Goal: Navigation & Orientation: Find specific page/section

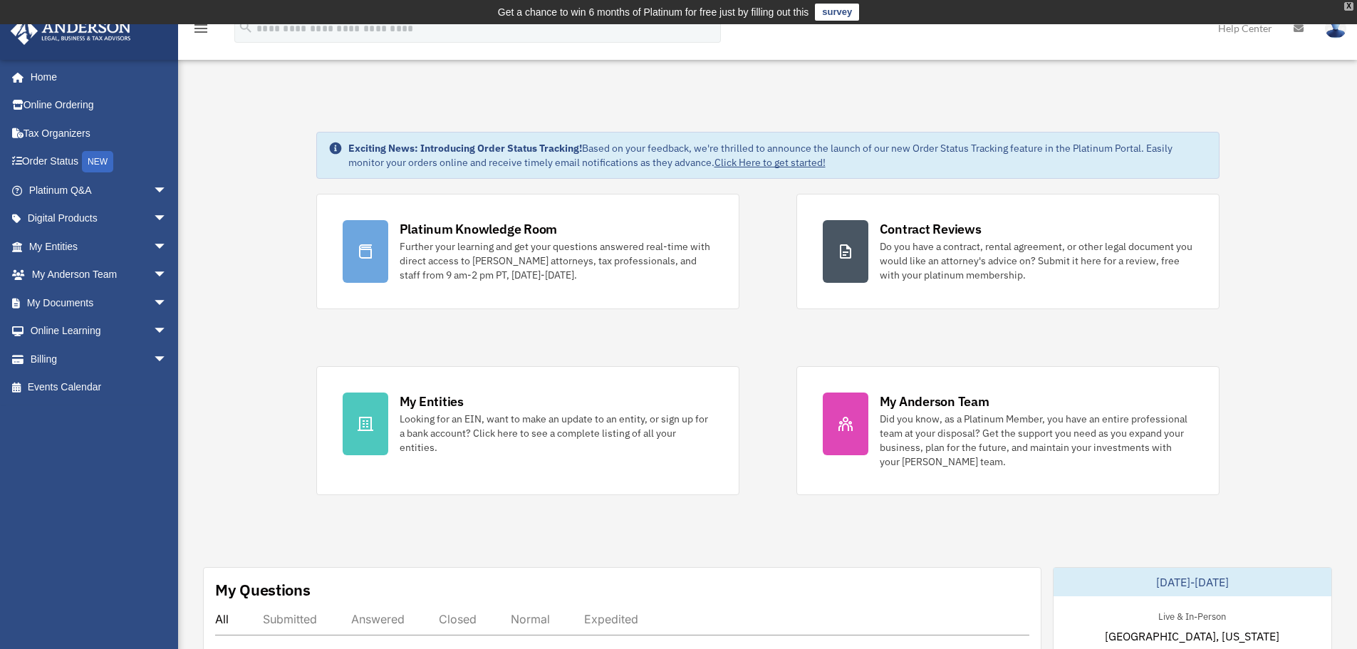
click at [1351, 5] on div "X" at bounding box center [1348, 6] width 9 height 9
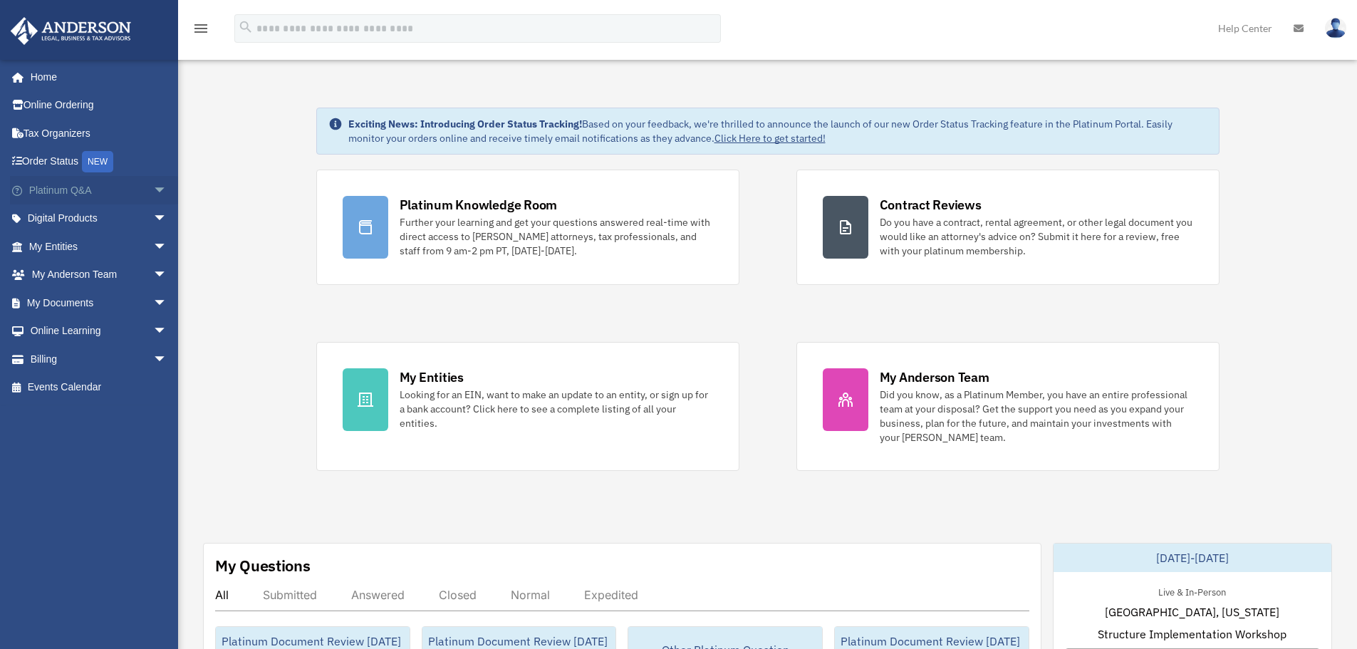
click at [153, 190] on span "arrow_drop_down" at bounding box center [167, 190] width 28 height 29
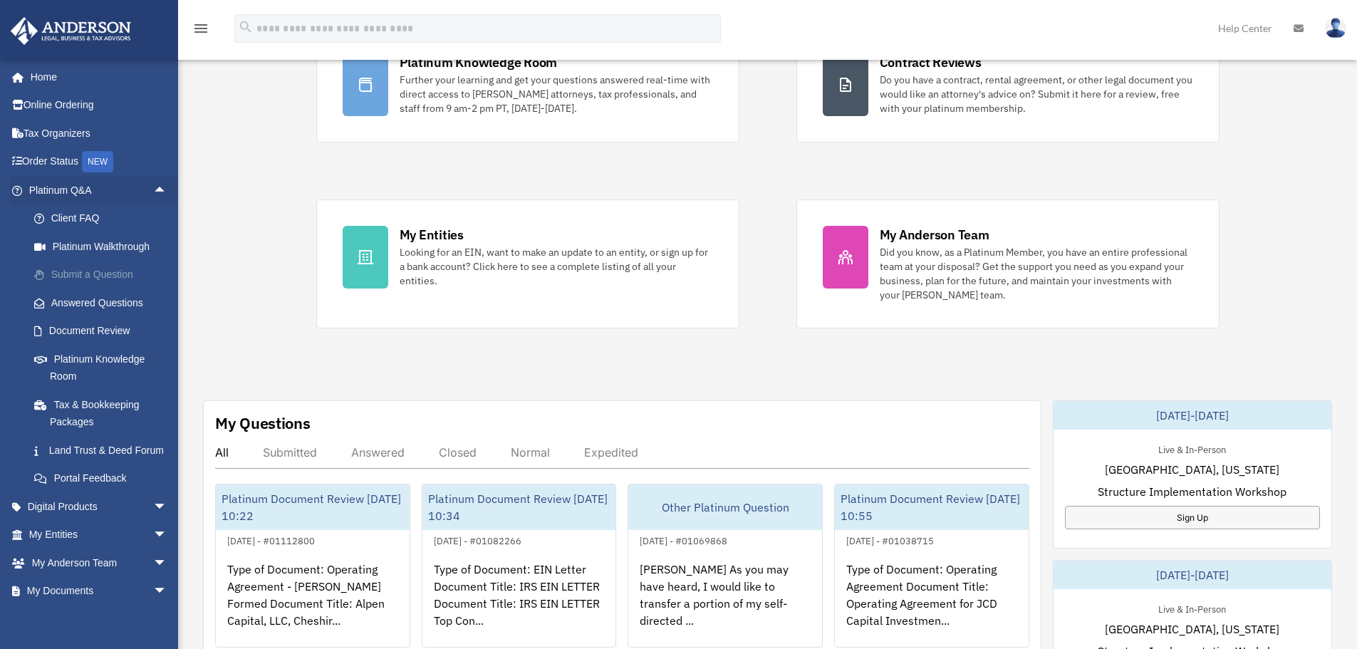
scroll to position [71, 0]
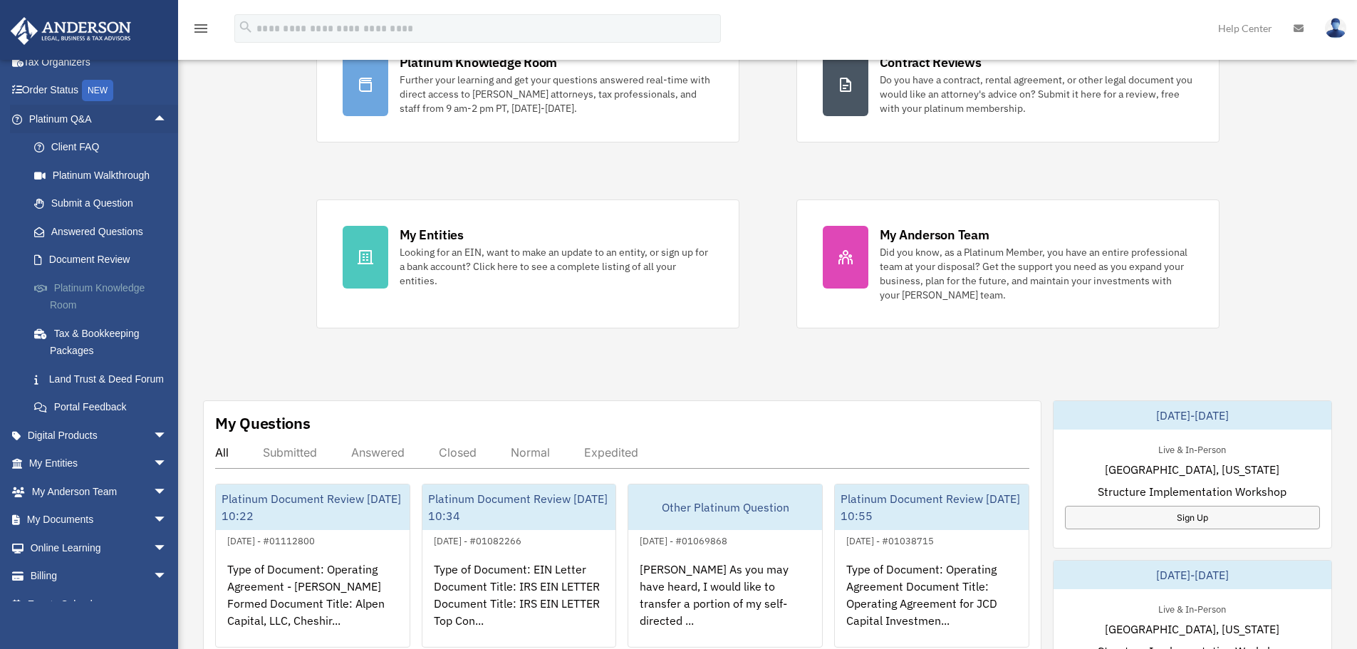
click at [99, 292] on link "Platinum Knowledge Room" at bounding box center [104, 297] width 169 height 46
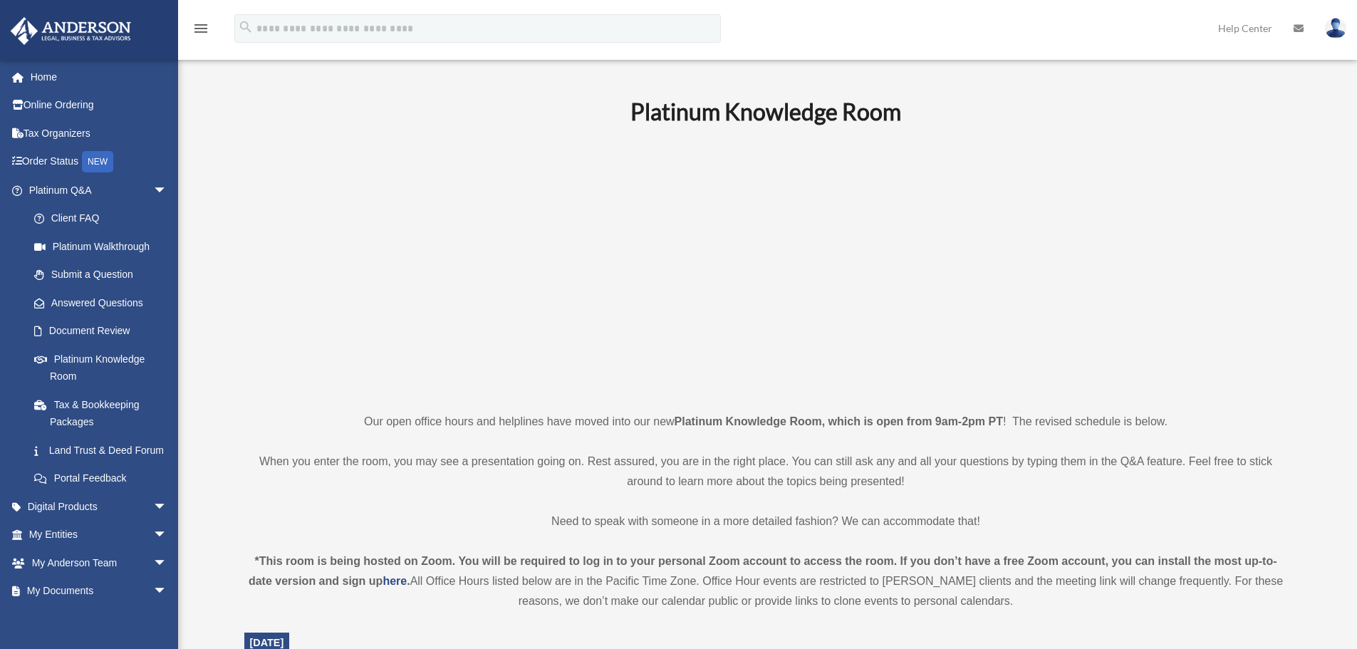
scroll to position [213, 0]
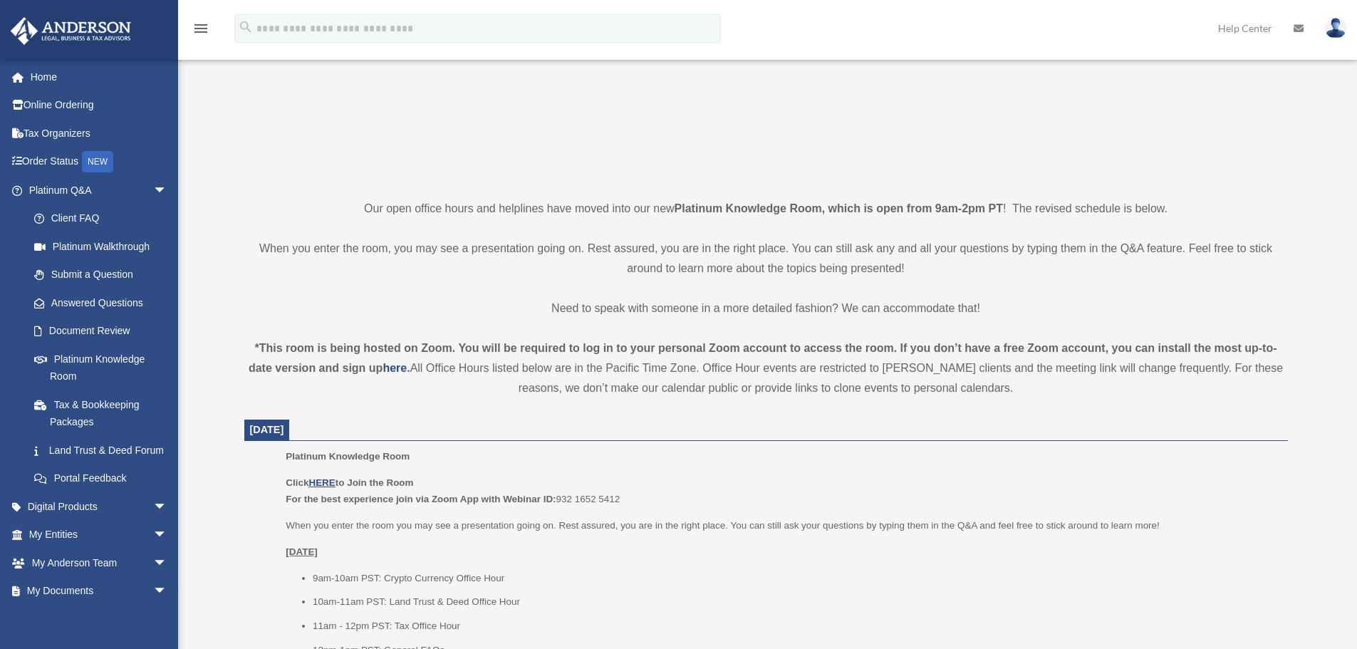
click at [515, 209] on p "Our open office hours and helplines have moved into our new Platinum Knowledge …" at bounding box center [766, 209] width 1044 height 20
click at [517, 207] on p "Our open office hours and helplines have moved into our new Platinum Knowledge …" at bounding box center [766, 209] width 1044 height 20
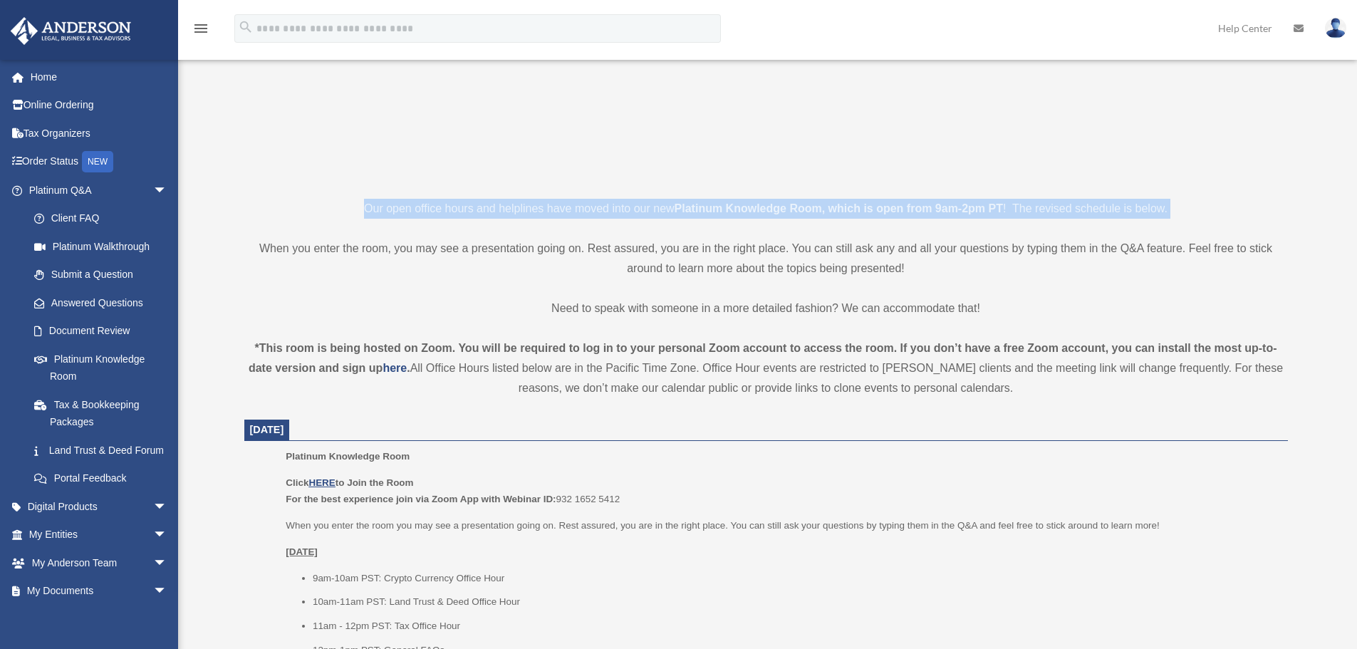
click at [517, 207] on p "Our open office hours and helplines have moved into our new Platinum Knowledge …" at bounding box center [766, 209] width 1044 height 20
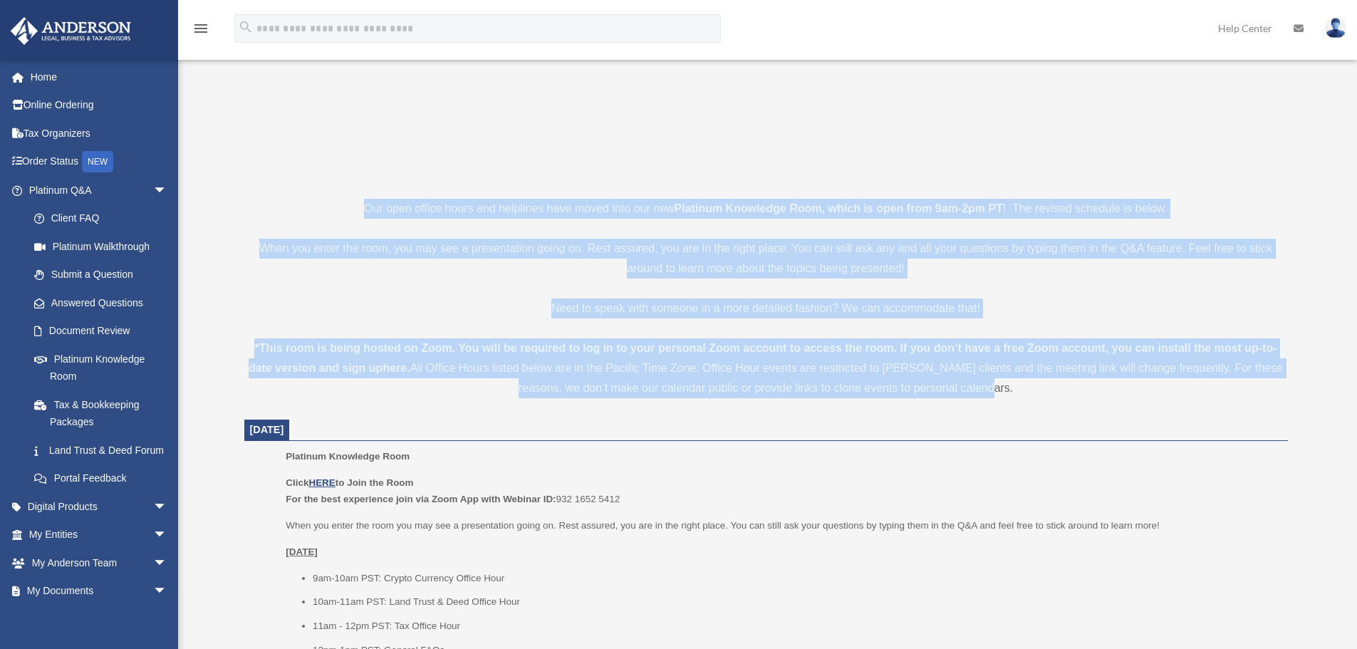
drag, startPoint x: 340, startPoint y: 211, endPoint x: 1057, endPoint y: 389, distance: 738.5
click at [1057, 390] on div "*This room is being hosted on Zoom. You will be required to log in to your pers…" at bounding box center [766, 368] width 1044 height 60
drag, startPoint x: 871, startPoint y: 329, endPoint x: 416, endPoint y: 209, distance: 470.0
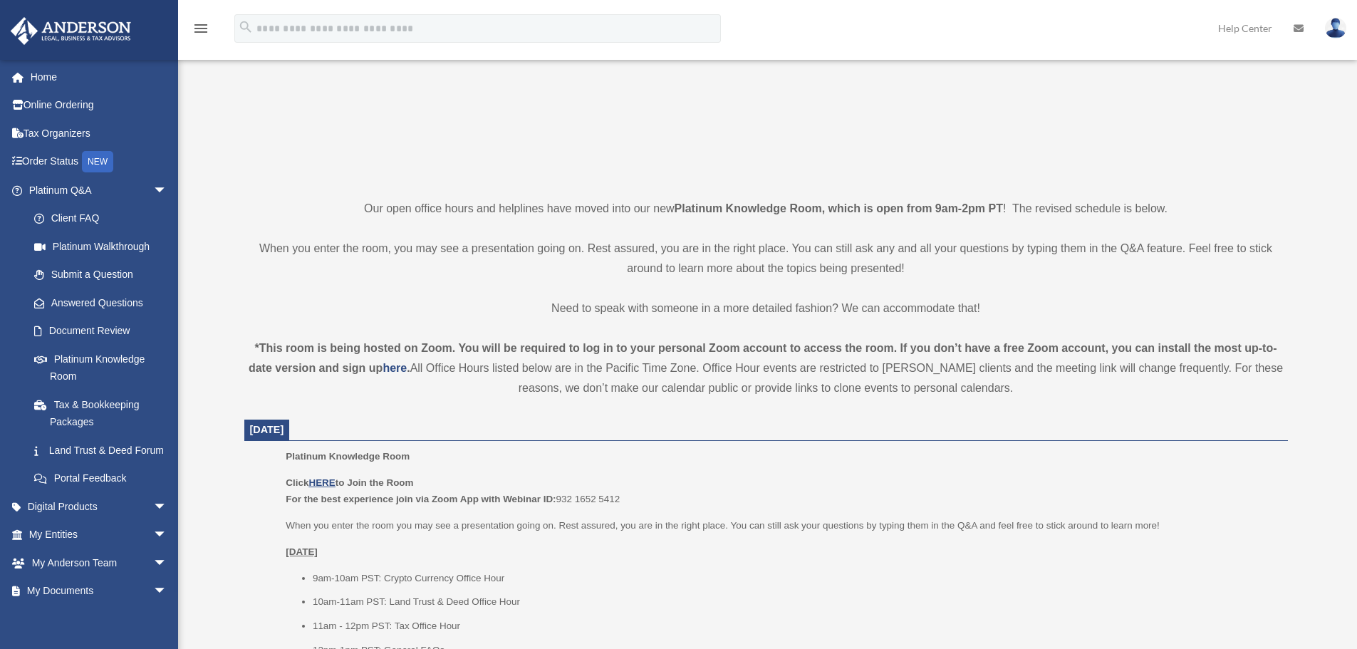
click at [409, 209] on p "Our open office hours and helplines have moved into our new Platinum Knowledge …" at bounding box center [766, 209] width 1044 height 20
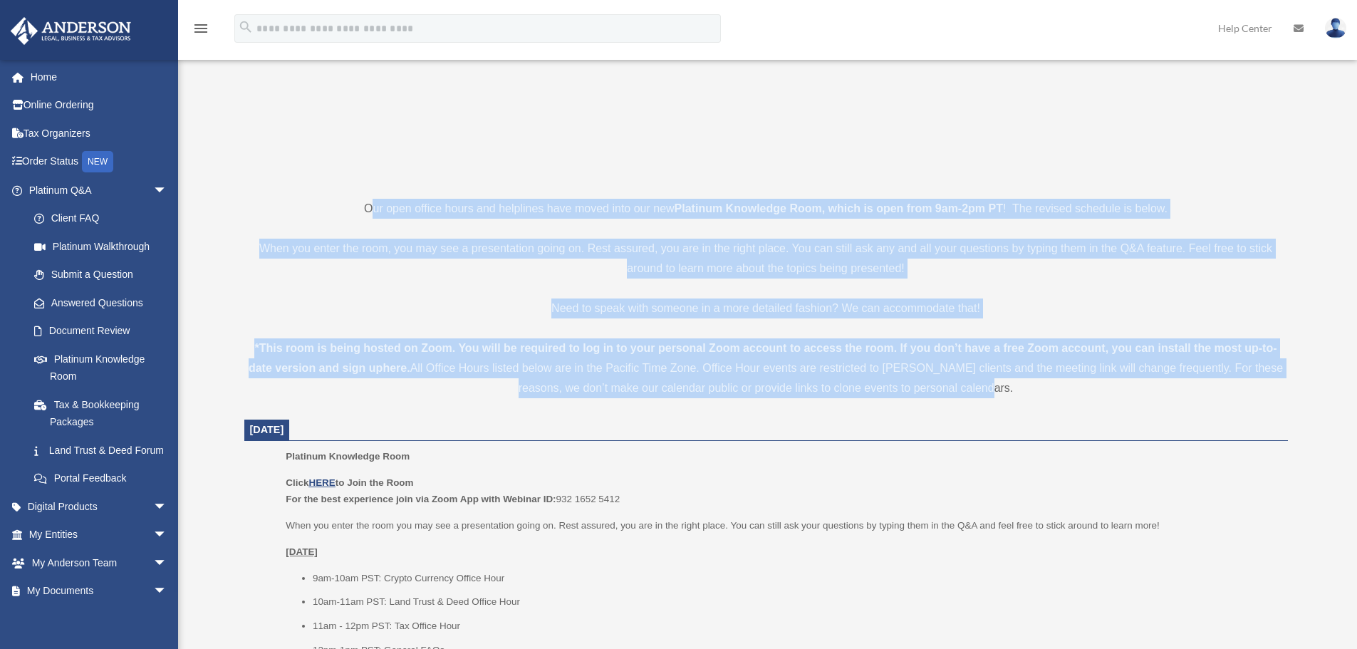
drag, startPoint x: 373, startPoint y: 204, endPoint x: 1015, endPoint y: 381, distance: 666.5
click at [1012, 382] on div "*This room is being hosted on Zoom. You will be required to log in to your pers…" at bounding box center [766, 368] width 1044 height 60
click at [546, 251] on p "When you enter the room, you may see a presentation going on. Rest assured, you…" at bounding box center [766, 259] width 1044 height 40
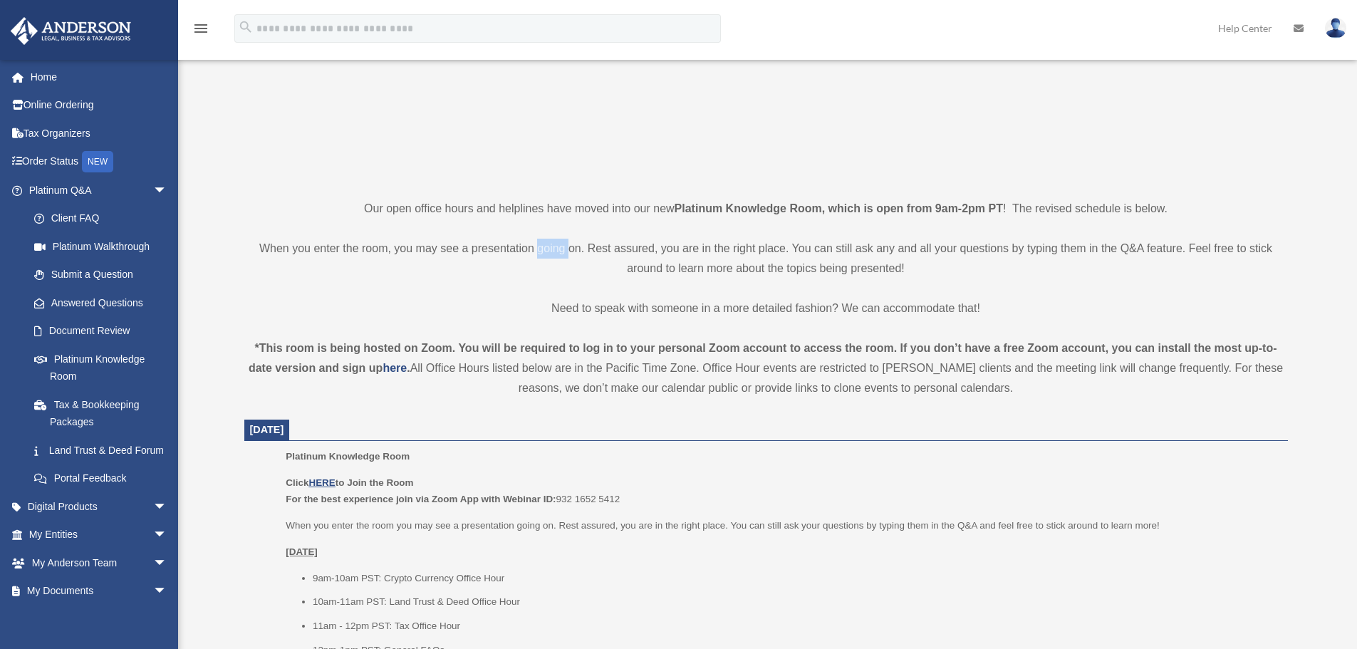
click at [546, 251] on p "When you enter the room, you may see a presentation going on. Rest assured, you…" at bounding box center [766, 259] width 1044 height 40
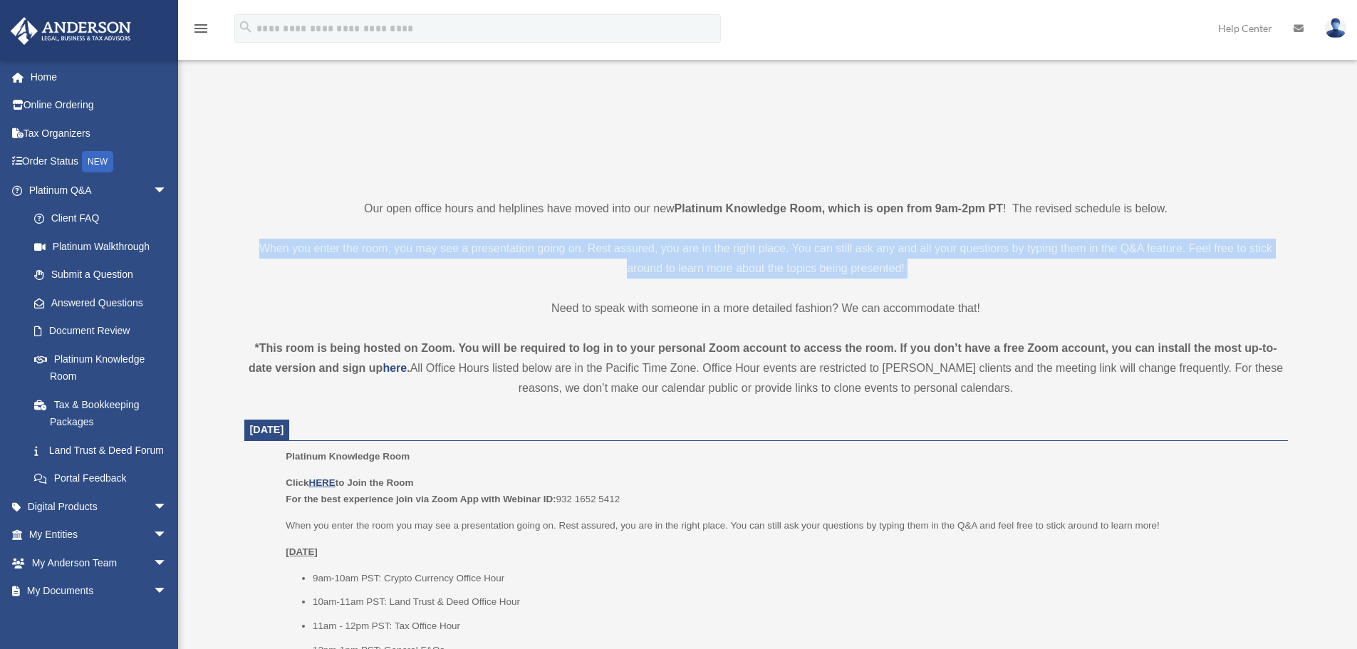
click at [546, 251] on p "When you enter the room, you may see a presentation going on. Rest assured, you…" at bounding box center [766, 259] width 1044 height 40
click at [415, 249] on p "When you enter the room, you may see a presentation going on. Rest assured, you…" at bounding box center [766, 259] width 1044 height 40
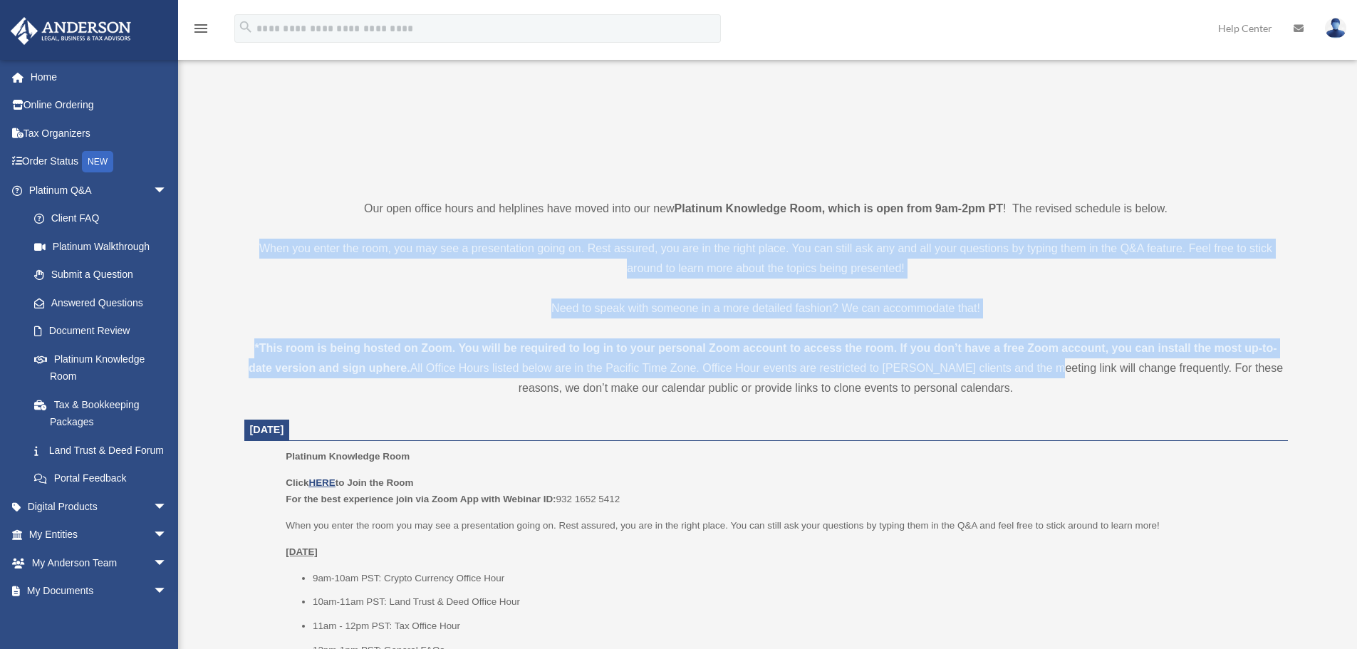
drag, startPoint x: 245, startPoint y: 247, endPoint x: 1047, endPoint y: 370, distance: 811.6
click at [1047, 370] on div "*This room is being hosted on Zoom. You will be required to log in to your pers…" at bounding box center [766, 368] width 1044 height 60
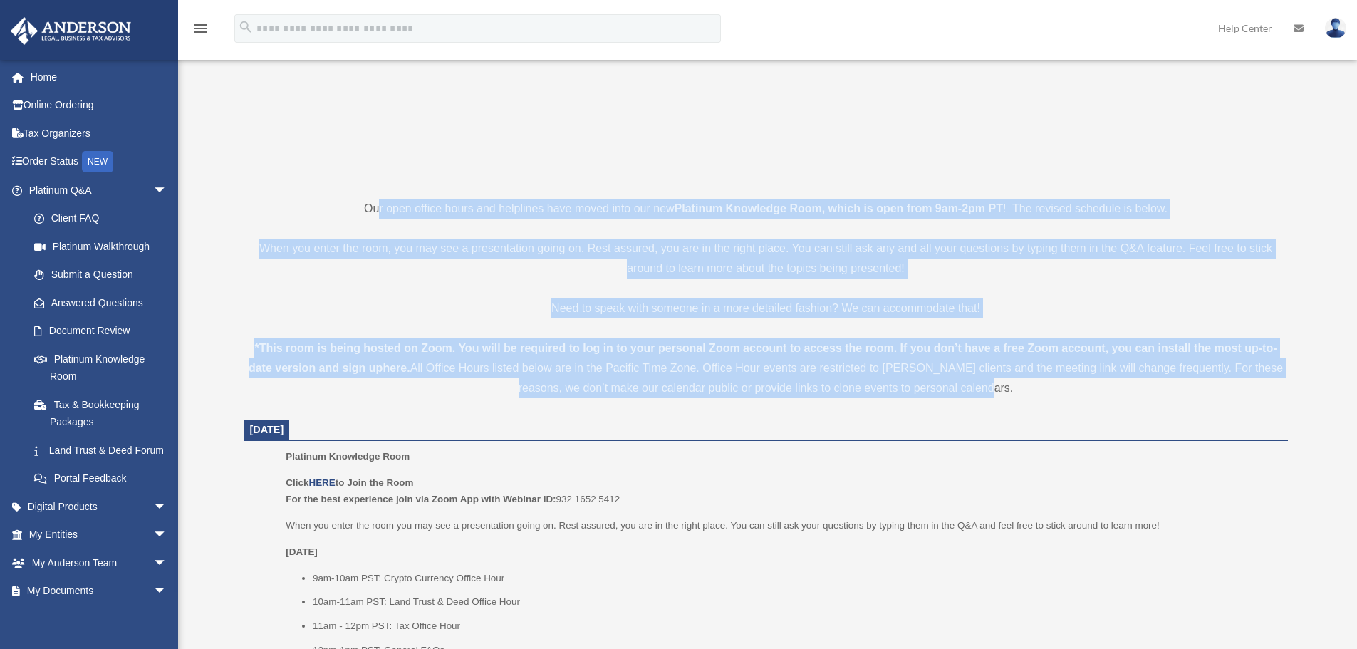
drag, startPoint x: 1077, startPoint y: 390, endPoint x: 376, endPoint y: 209, distance: 723.5
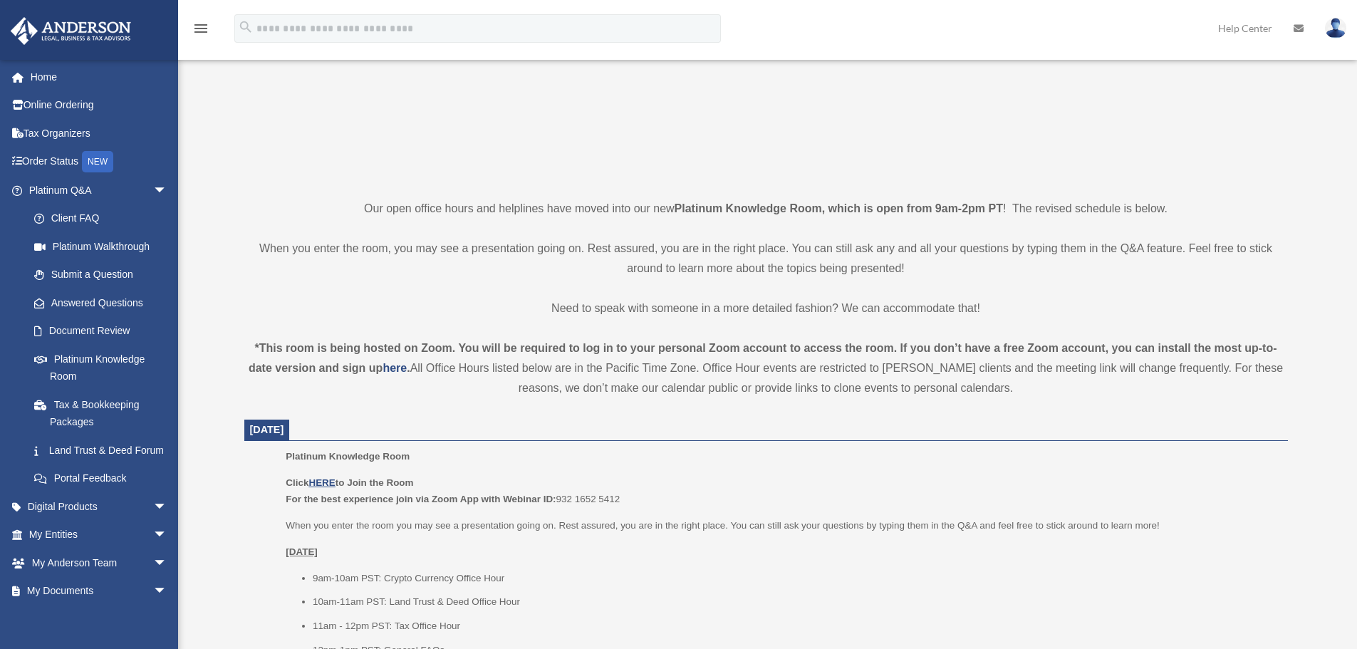
click at [374, 209] on p "Our open office hours and helplines have moved into our new Platinum Knowledge …" at bounding box center [766, 209] width 1044 height 20
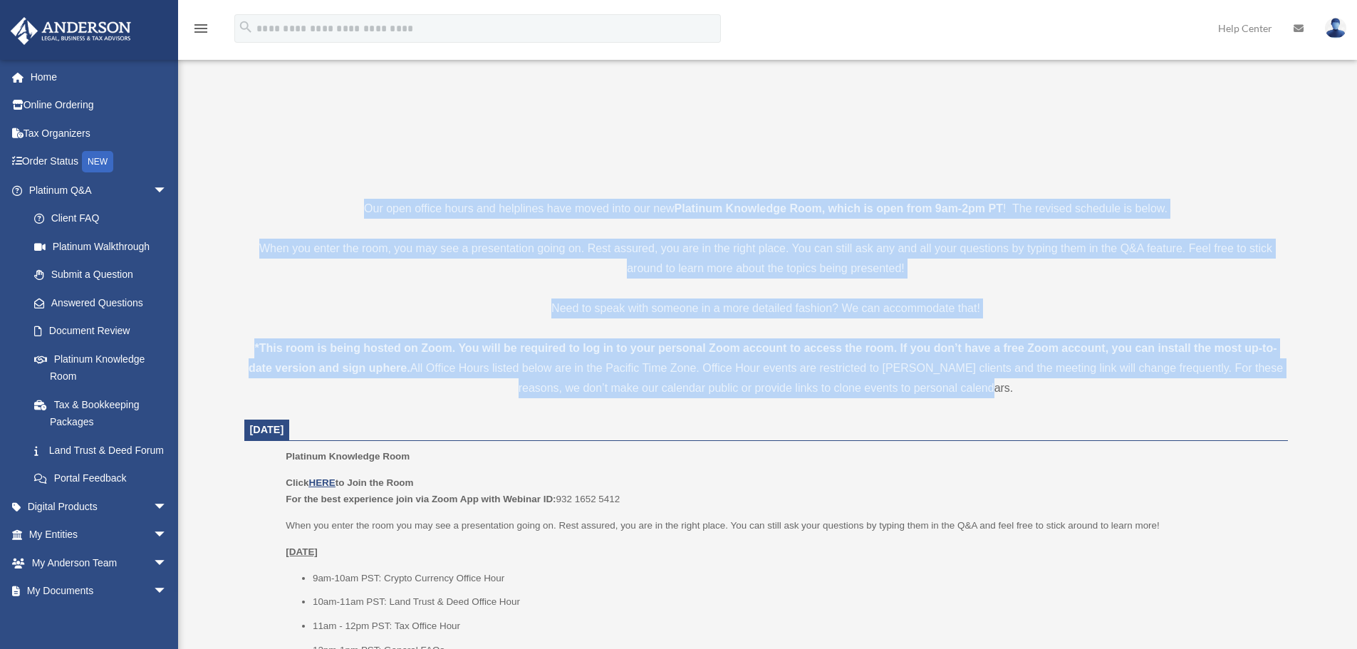
drag, startPoint x: 348, startPoint y: 203, endPoint x: 1025, endPoint y: 395, distance: 703.4
click at [1025, 395] on div "*This room is being hosted on Zoom. You will be required to log in to your pers…" at bounding box center [766, 368] width 1044 height 60
drag, startPoint x: 1042, startPoint y: 391, endPoint x: 424, endPoint y: 217, distance: 642.4
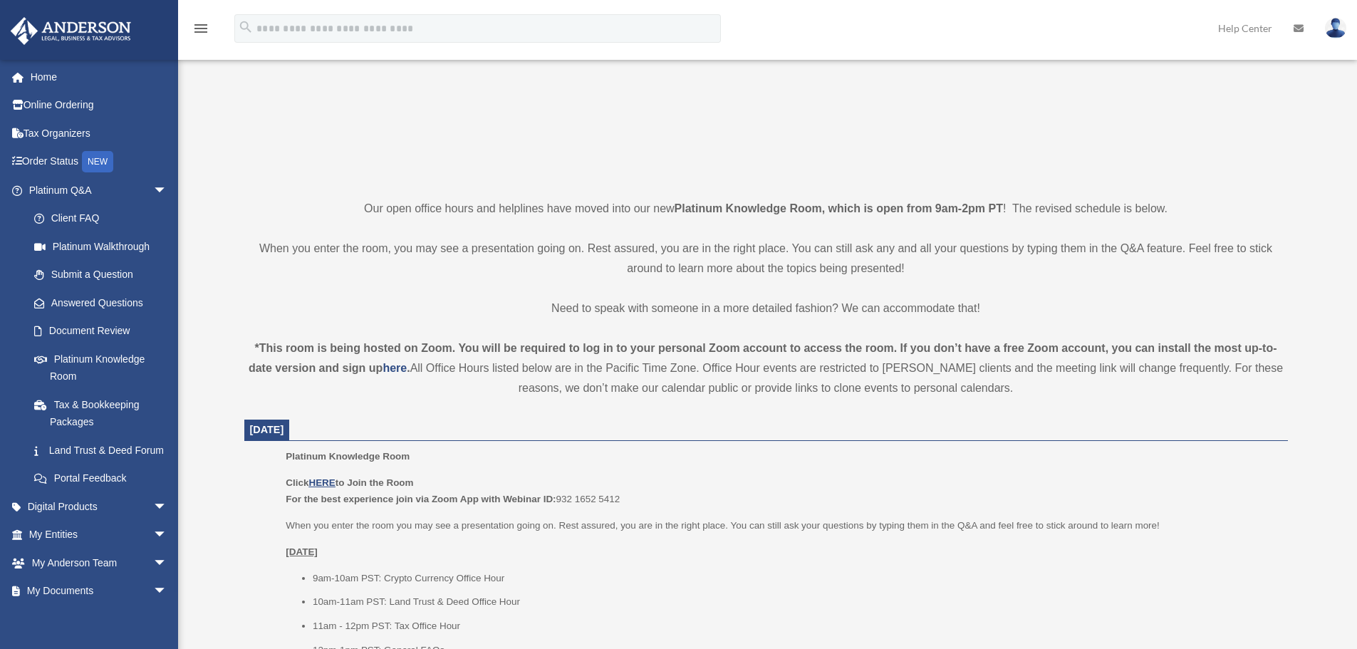
click at [423, 217] on p "Our open office hours and helplines have moved into our new Platinum Knowledge …" at bounding box center [766, 209] width 1044 height 20
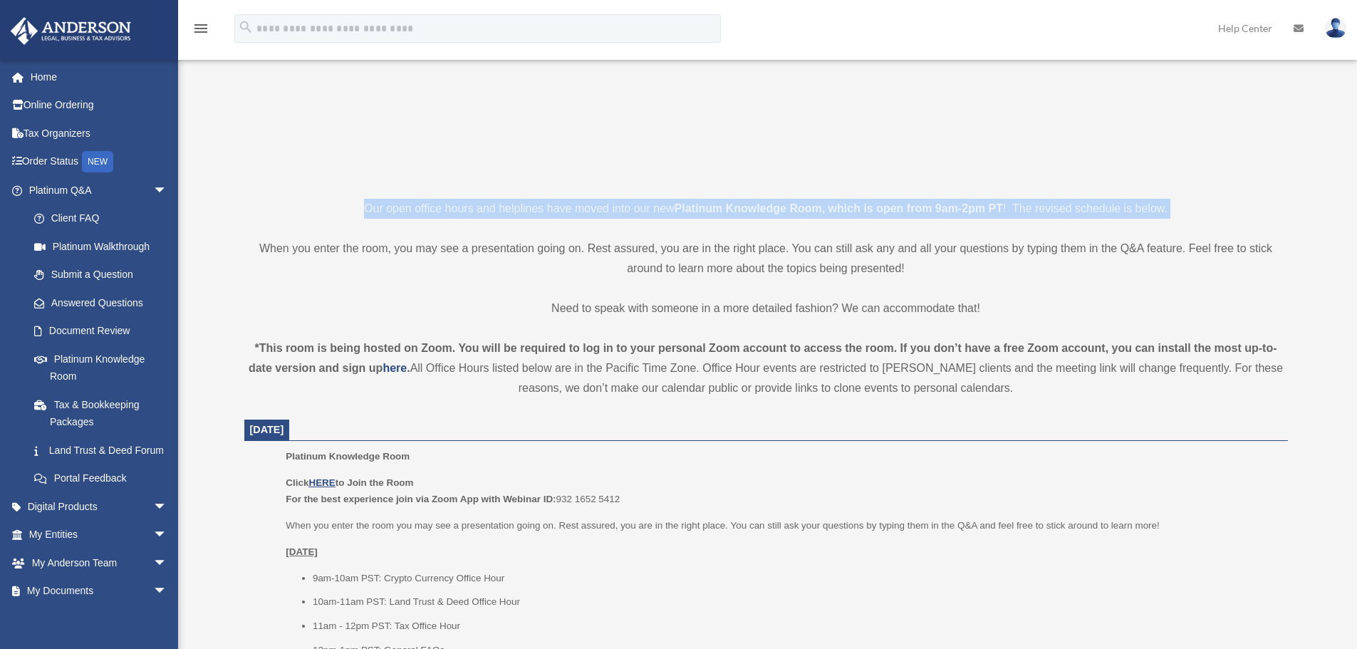
click at [423, 217] on p "Our open office hours and helplines have moved into our new Platinum Knowledge …" at bounding box center [766, 209] width 1044 height 20
click at [467, 212] on p "Our open office hours and helplines have moved into our new Platinum Knowledge …" at bounding box center [766, 209] width 1044 height 20
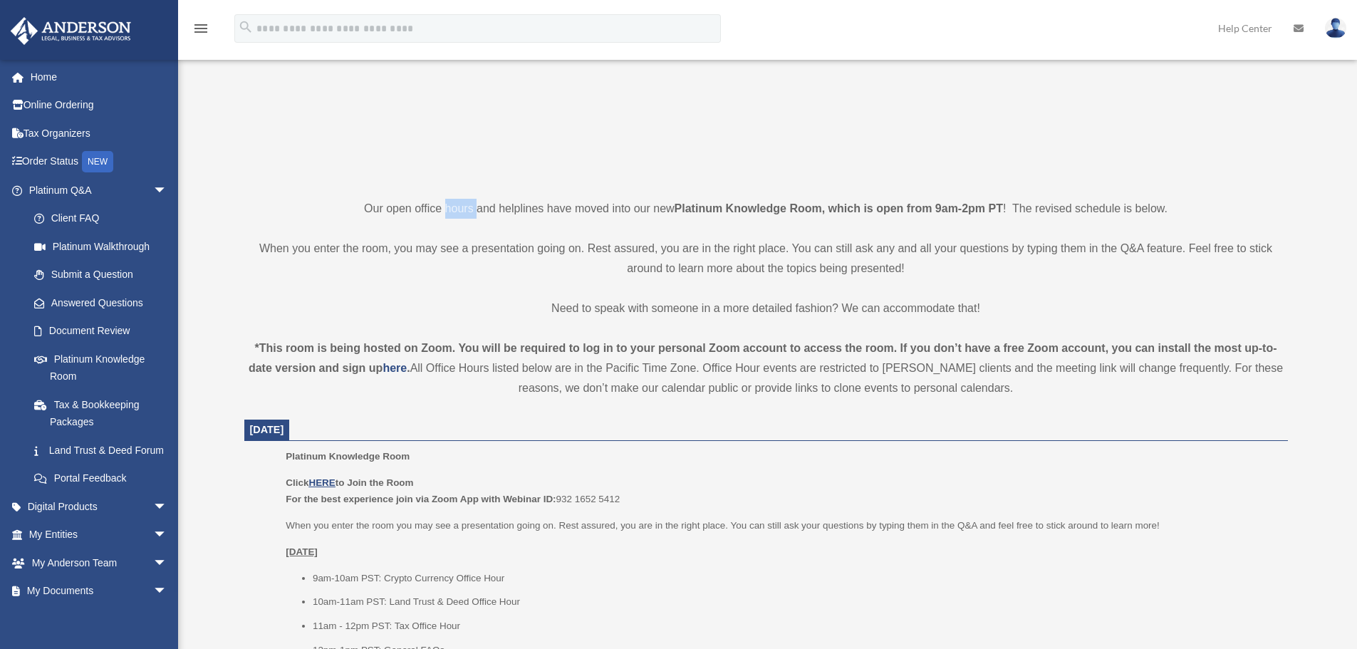
click at [467, 212] on p "Our open office hours and helplines have moved into our new Platinum Knowledge …" at bounding box center [766, 209] width 1044 height 20
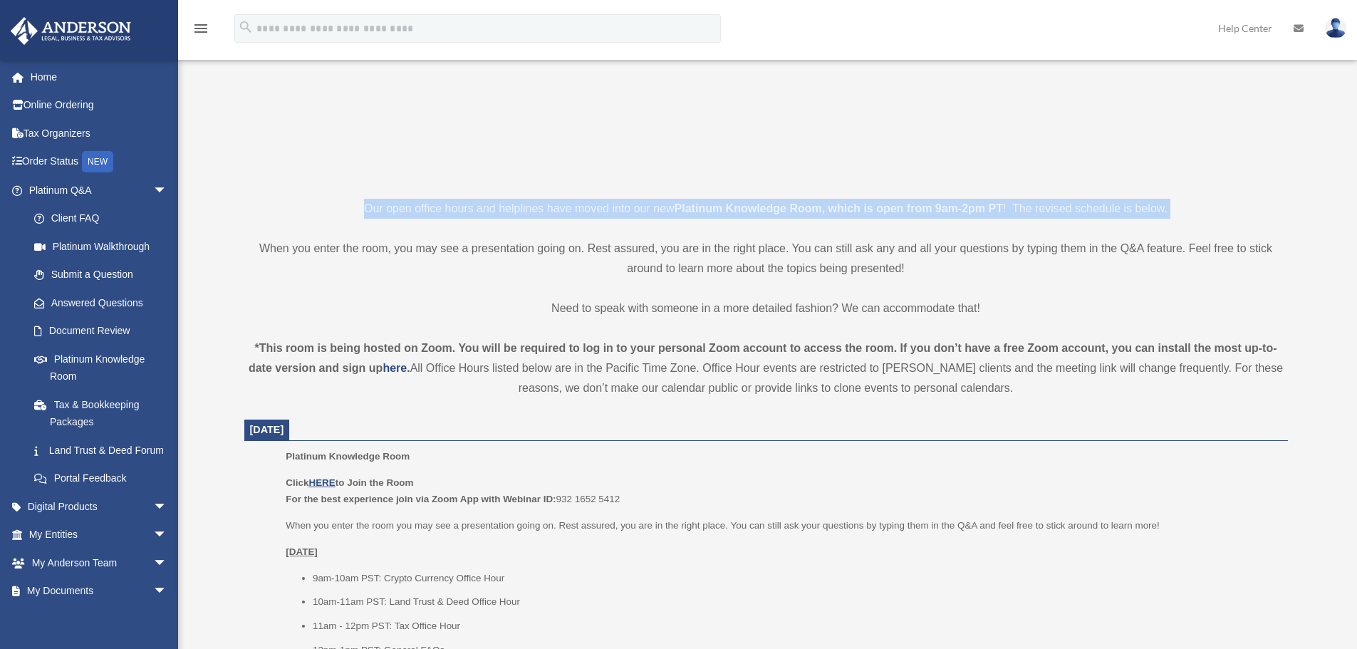
click at [467, 212] on p "Our open office hours and helplines have moved into our new Platinum Knowledge …" at bounding box center [766, 209] width 1044 height 20
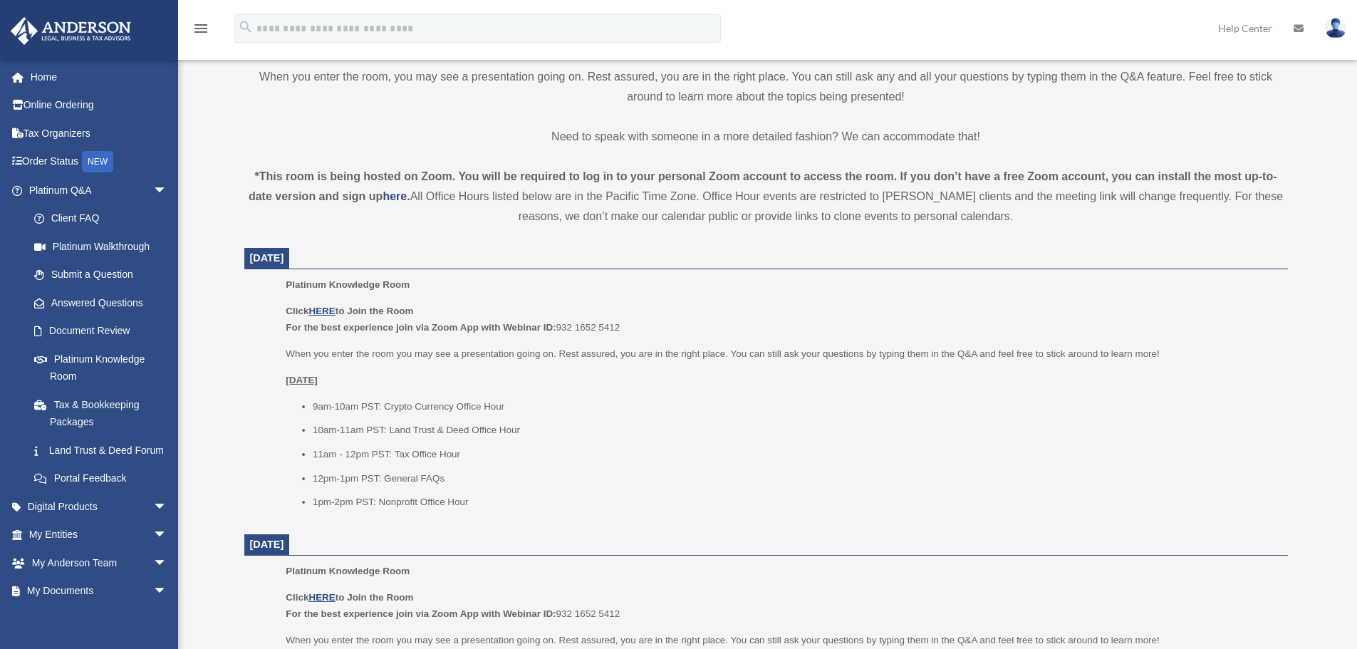
scroll to position [427, 0]
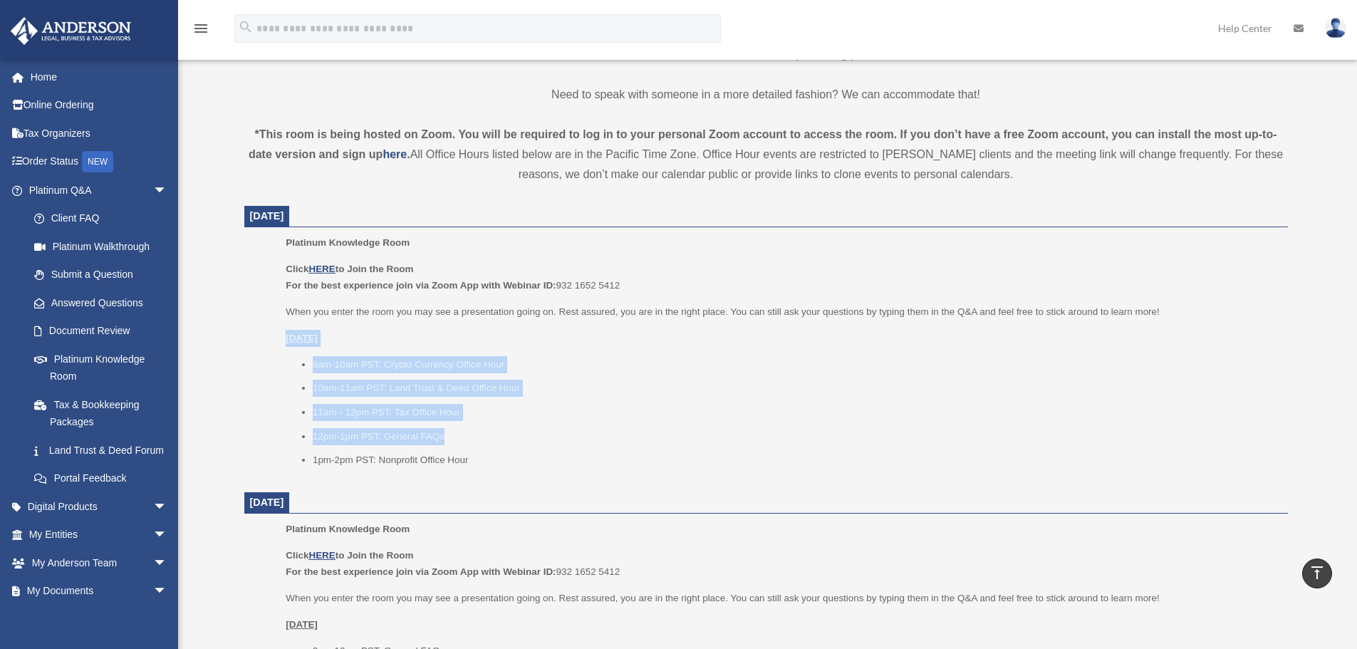
drag, startPoint x: 286, startPoint y: 343, endPoint x: 499, endPoint y: 453, distance: 239.9
click at [497, 452] on div "Click HERE to Join the Room For the best experience join via Zoom App with Webi…" at bounding box center [782, 365] width 992 height 208
click at [501, 453] on li "1pm-2pm PST: Nonprofit Office Hour" at bounding box center [795, 460] width 965 height 17
drag, startPoint x: 571, startPoint y: 465, endPoint x: 291, endPoint y: 343, distance: 304.7
click at [292, 344] on div "Click HERE to Join the Room For the best experience join via Zoom App with Webi…" at bounding box center [782, 365] width 992 height 208
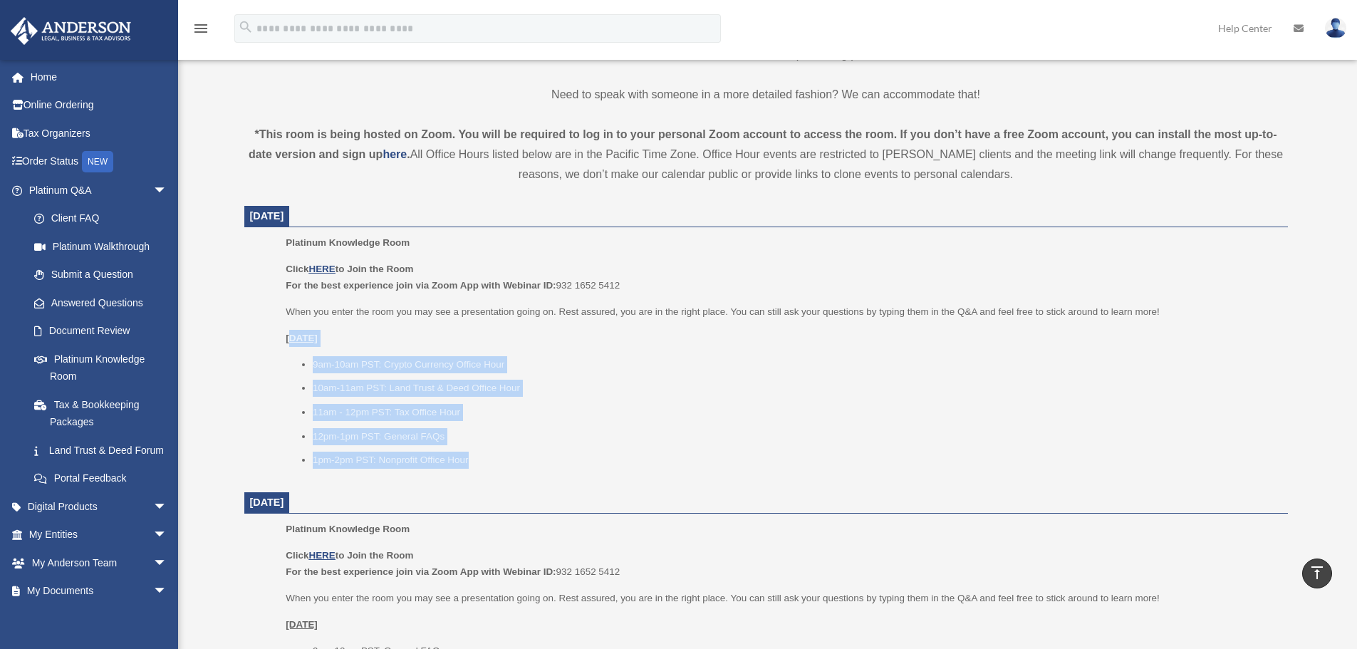
click at [291, 343] on u "Wednesday, October 1" at bounding box center [302, 338] width 32 height 11
drag, startPoint x: 282, startPoint y: 331, endPoint x: 496, endPoint y: 455, distance: 247.1
click at [496, 455] on ul "Platinum Knowledge Room Click HERE to Join the Room For the best experience joi…" at bounding box center [766, 356] width 1024 height 244
click at [496, 455] on li "1pm-2pm PST: Nonprofit Office Hour" at bounding box center [795, 460] width 965 height 17
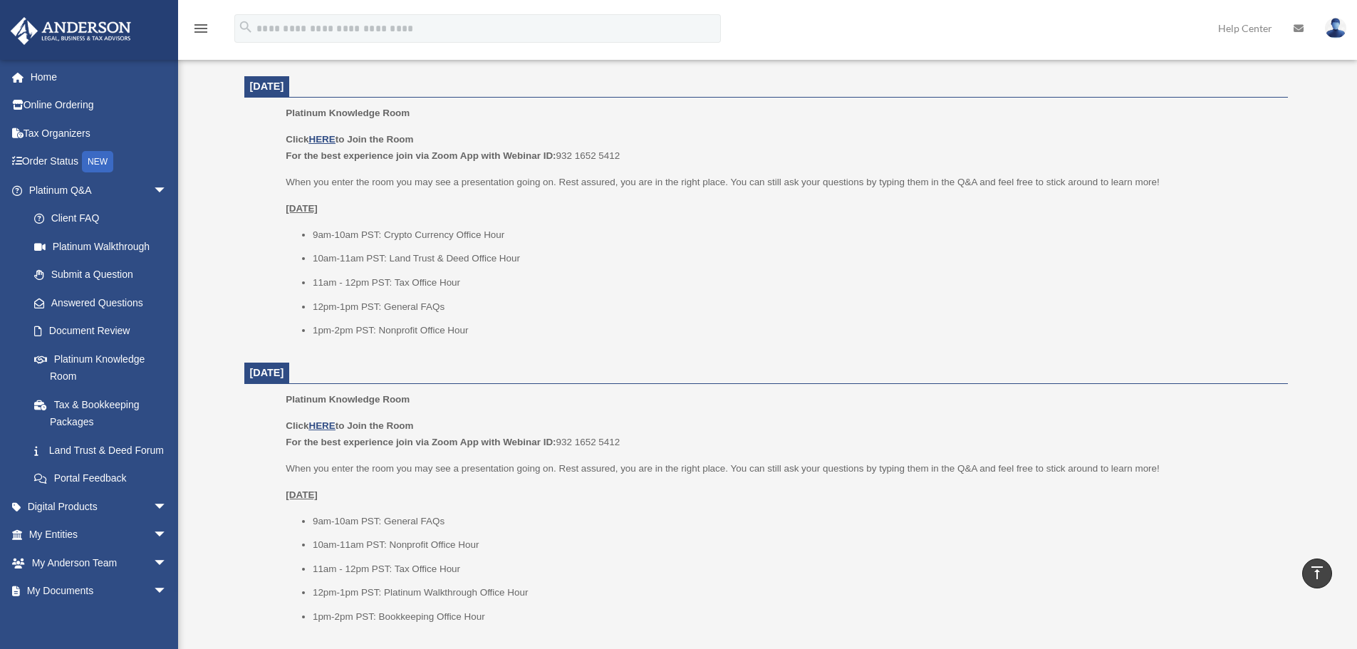
scroll to position [712, 0]
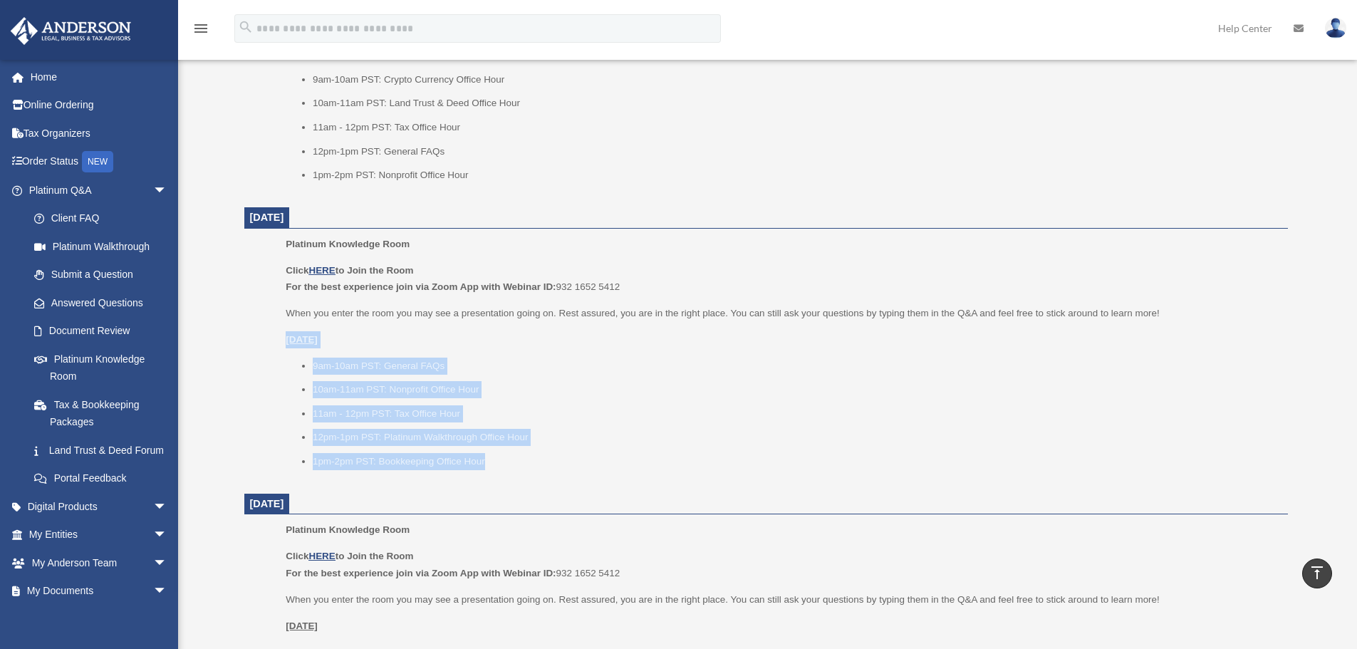
drag, startPoint x: 251, startPoint y: 331, endPoint x: 524, endPoint y: 457, distance: 300.0
click at [522, 457] on dd "Platinum Knowledge Room Click HERE to Join the Room For the best experience joi…" at bounding box center [766, 358] width 1044 height 244
click at [524, 457] on li "1pm-2pm PST: Bookkeeping Office Hour" at bounding box center [795, 461] width 965 height 17
drag, startPoint x: 555, startPoint y: 460, endPoint x: 271, endPoint y: 327, distance: 313.6
click at [271, 327] on ul "Platinum Knowledge Room Click HERE to Join the Room For the best experience joi…" at bounding box center [766, 358] width 1024 height 244
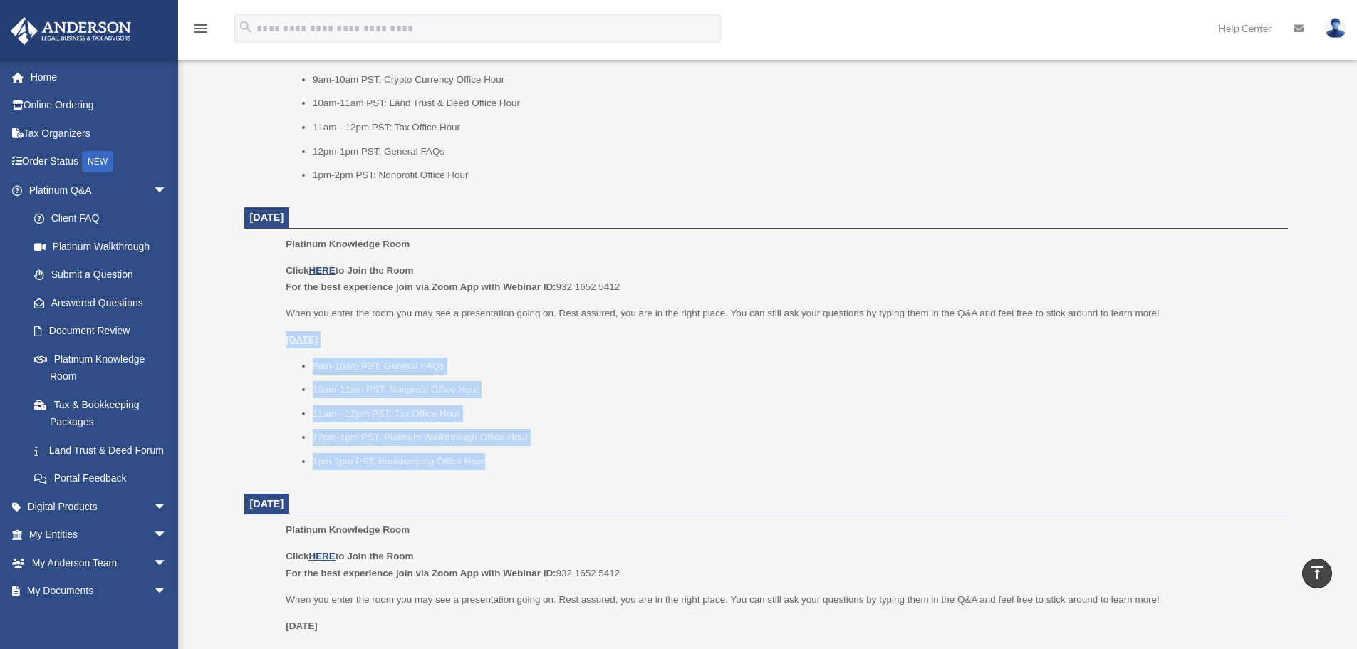
click at [270, 326] on ul "Platinum Knowledge Room Click HERE to Join the Room For the best experience joi…" at bounding box center [766, 358] width 1024 height 244
drag, startPoint x: 269, startPoint y: 331, endPoint x: 544, endPoint y: 455, distance: 301.7
click at [544, 455] on ul "Platinum Knowledge Room Click HERE to Join the Room For the best experience joi…" at bounding box center [766, 358] width 1024 height 244
click at [544, 455] on li "1pm-2pm PST: Bookkeeping Office Hour" at bounding box center [795, 461] width 965 height 17
drag, startPoint x: 544, startPoint y: 455, endPoint x: 271, endPoint y: 332, distance: 299.4
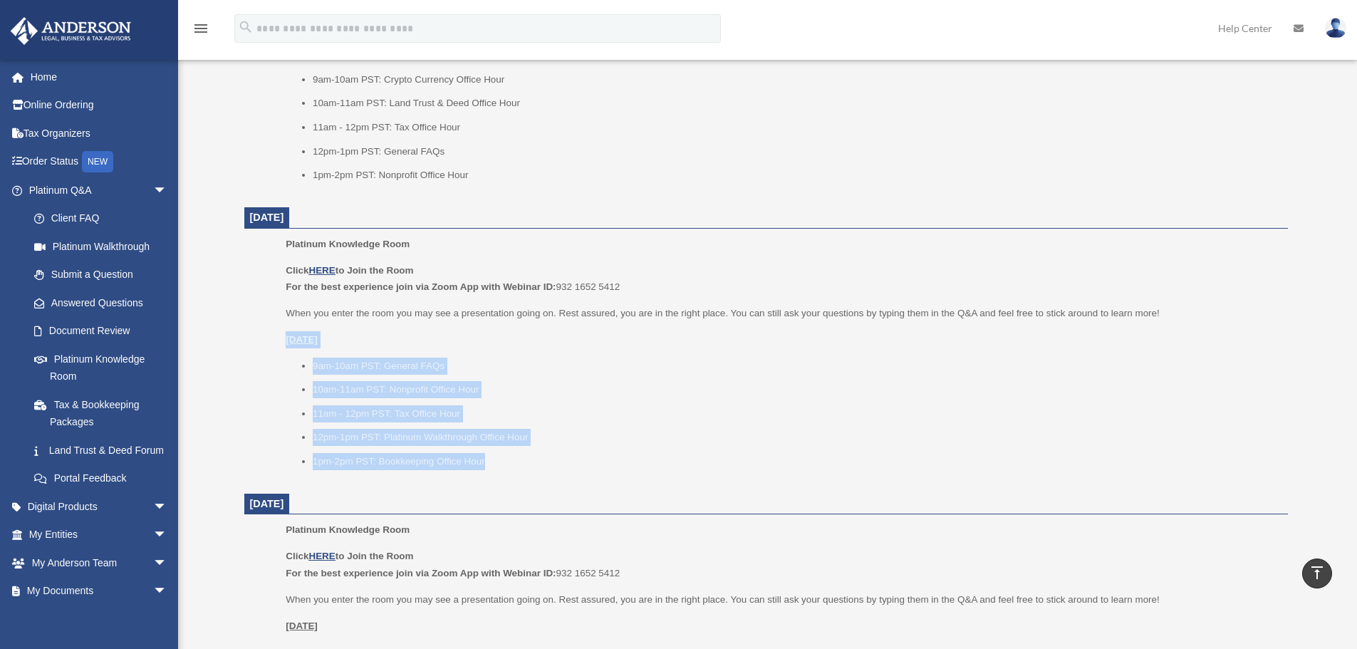
click at [271, 332] on ul "Platinum Knowledge Room Click HERE to Join the Room For the best experience joi…" at bounding box center [766, 358] width 1024 height 244
drag, startPoint x: 266, startPoint y: 331, endPoint x: 524, endPoint y: 452, distance: 284.9
click at [524, 452] on ul "Platinum Knowledge Room Click HERE to Join the Room For the best experience joi…" at bounding box center [766, 358] width 1024 height 244
click at [524, 453] on li "1pm-2pm PST: Bookkeeping Office Hour" at bounding box center [795, 461] width 965 height 17
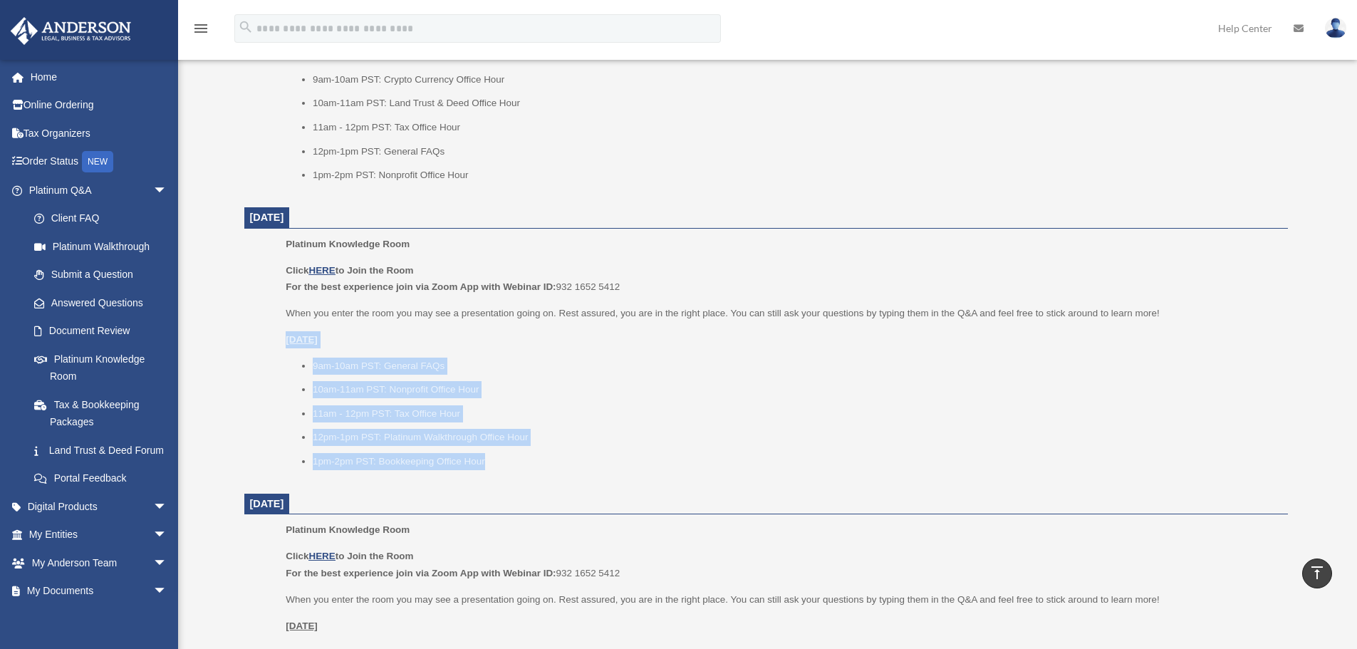
drag, startPoint x: 523, startPoint y: 452, endPoint x: 271, endPoint y: 333, distance: 278.9
click at [271, 333] on ul "Platinum Knowledge Room Click HERE to Join the Room For the best experience joi…" at bounding box center [766, 358] width 1024 height 244
drag, startPoint x: 269, startPoint y: 329, endPoint x: 502, endPoint y: 437, distance: 256.0
click at [502, 437] on ul "Platinum Knowledge Room Click HERE to Join the Room For the best experience joi…" at bounding box center [766, 358] width 1024 height 244
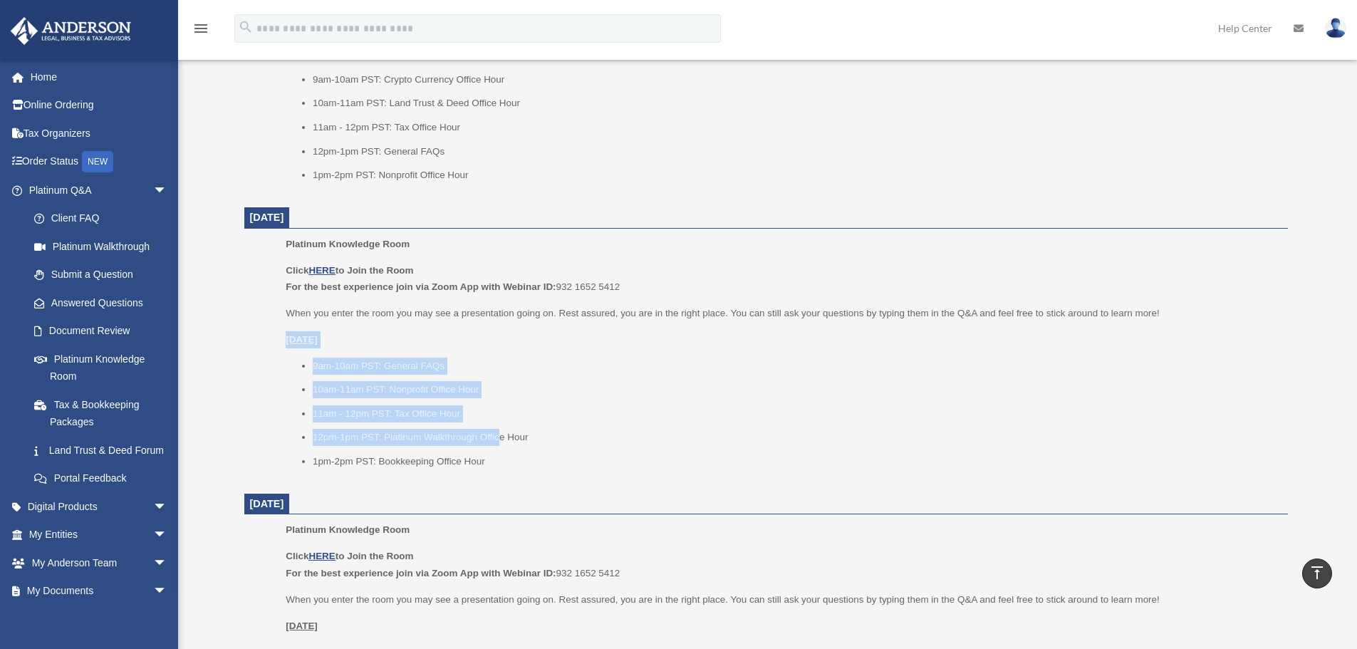
click at [502, 437] on li "12pm-1pm PST: Platinum Walkthrough Office Hour" at bounding box center [795, 437] width 965 height 17
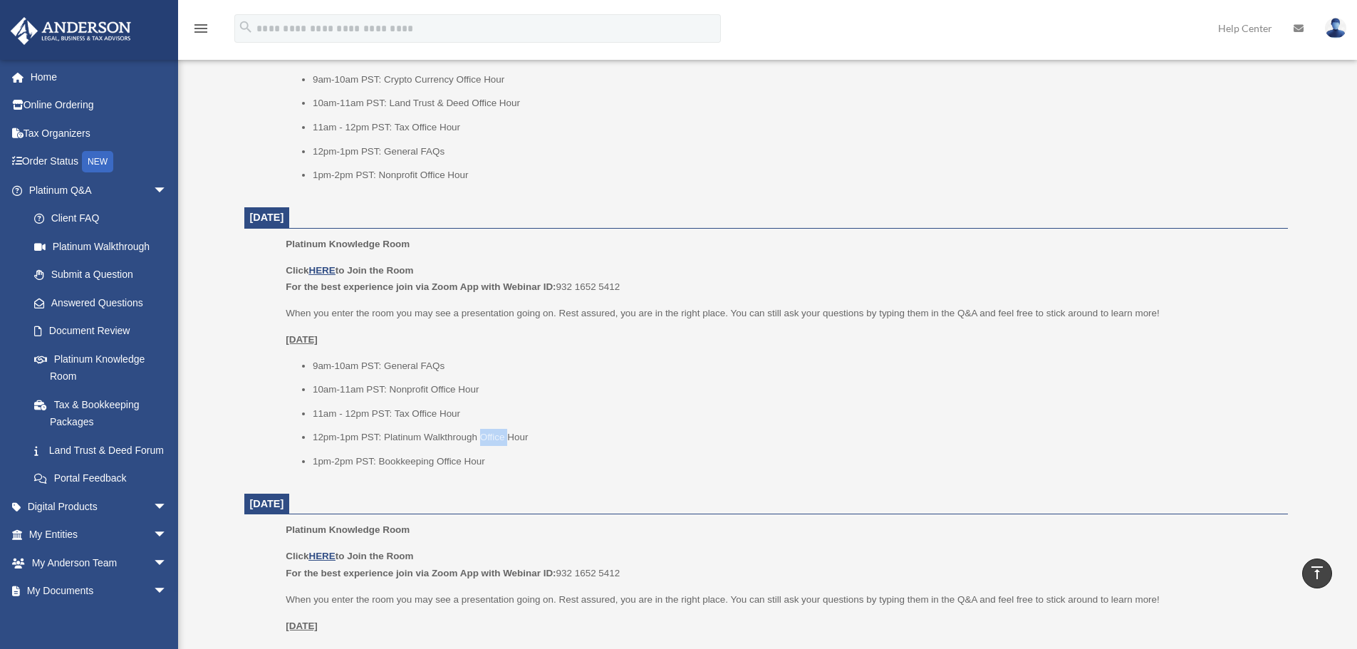
click at [502, 437] on li "12pm-1pm PST: Platinum Walkthrough Office Hour" at bounding box center [795, 437] width 965 height 17
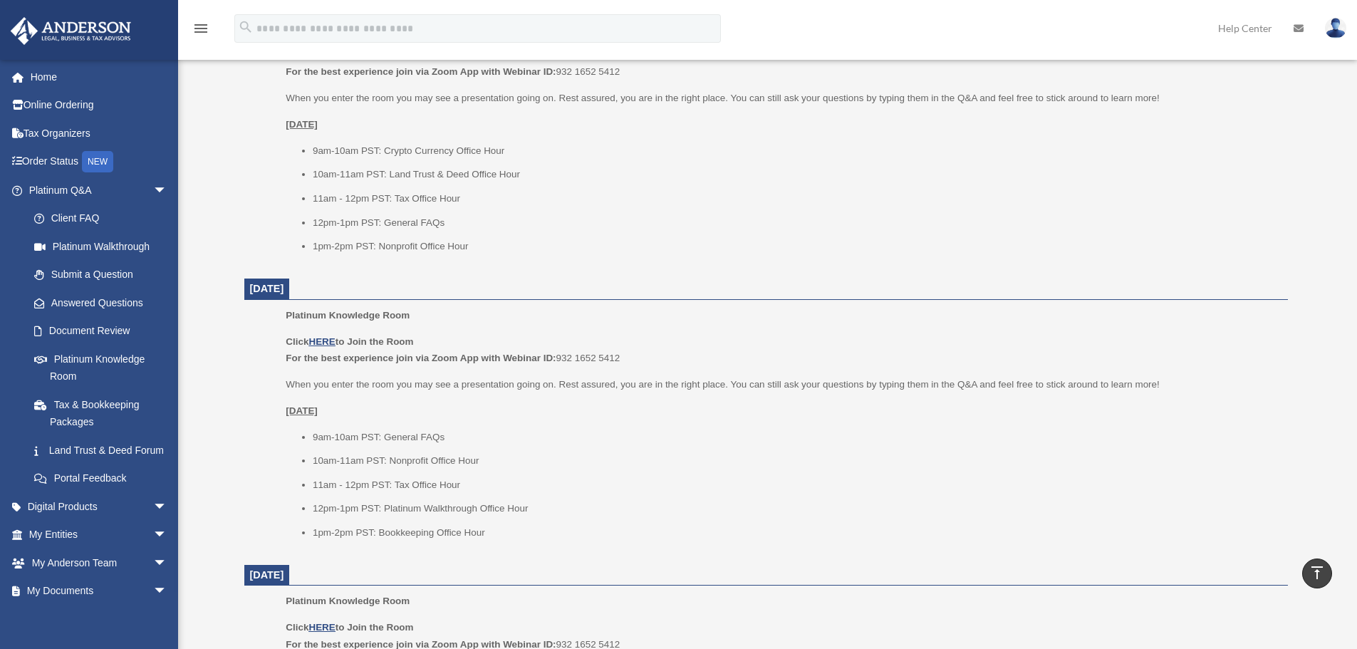
click at [328, 180] on li "10am-11am PST: Land Trust & Deed Office Hour" at bounding box center [795, 174] width 965 height 17
click at [381, 182] on li "10am-11am PST: Land Trust & Deed Office Hour" at bounding box center [795, 174] width 965 height 17
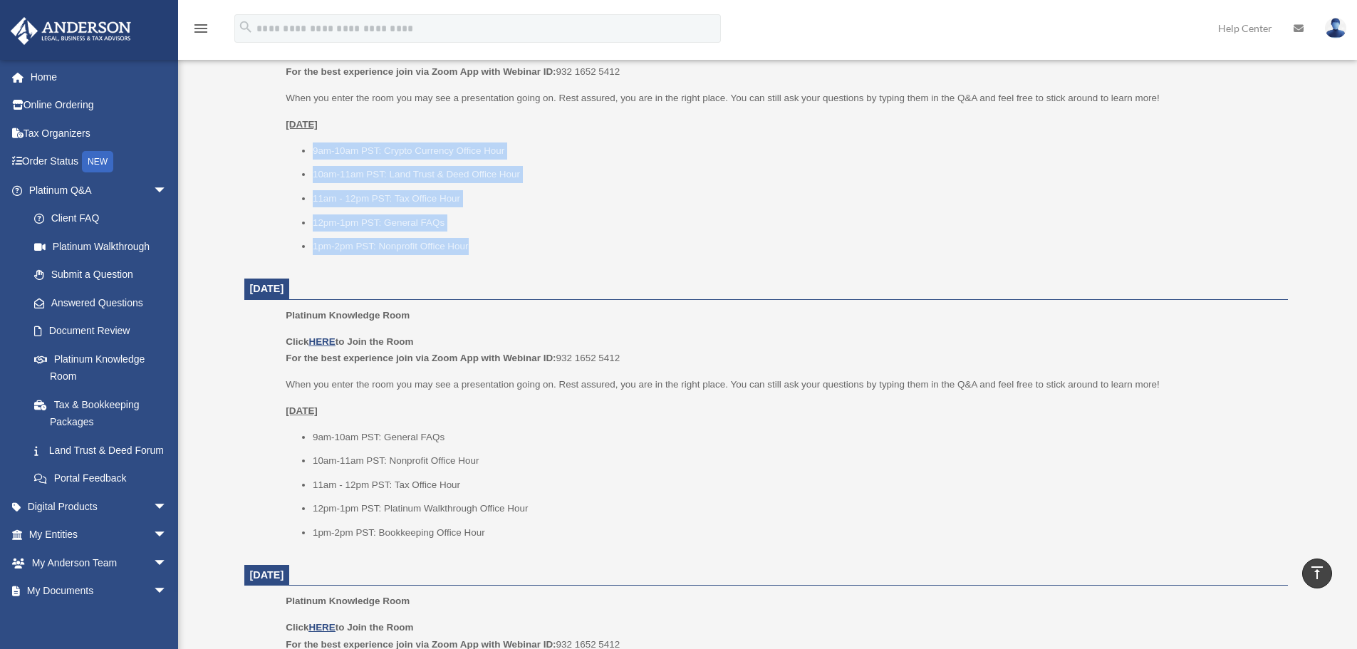
drag, startPoint x: 308, startPoint y: 152, endPoint x: 506, endPoint y: 247, distance: 218.9
click at [504, 245] on ul "9am-10am PST: Crypto Currency Office Hour 10am-11am PST: Land Trust & Deed Offi…" at bounding box center [782, 198] width 992 height 113
click at [507, 247] on li "1pm-2pm PST: Nonprofit Office Hour" at bounding box center [795, 246] width 965 height 17
drag, startPoint x: 507, startPoint y: 247, endPoint x: 301, endPoint y: 165, distance: 220.9
click at [302, 165] on ul "9am-10am PST: Crypto Currency Office Hour 10am-11am PST: Land Trust & Deed Offi…" at bounding box center [782, 198] width 992 height 113
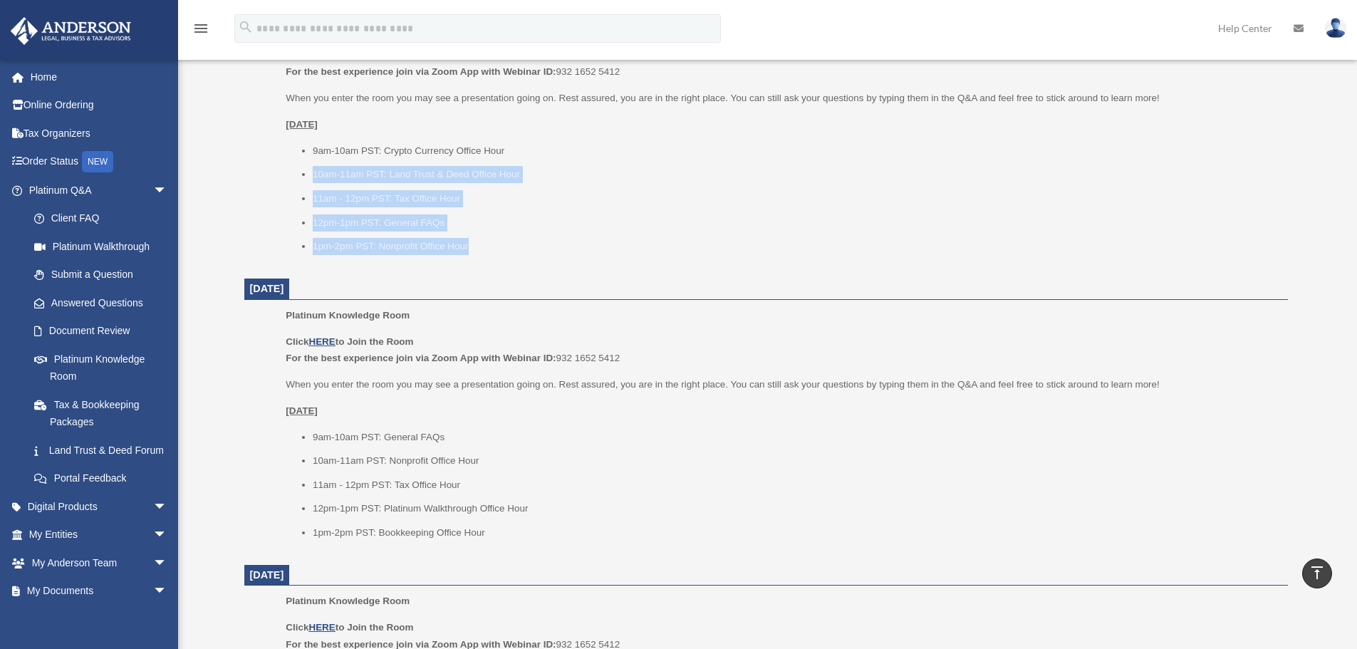
click at [301, 165] on ul "9am-10am PST: Crypto Currency Office Hour 10am-11am PST: Land Trust & Deed Offi…" at bounding box center [782, 198] width 992 height 113
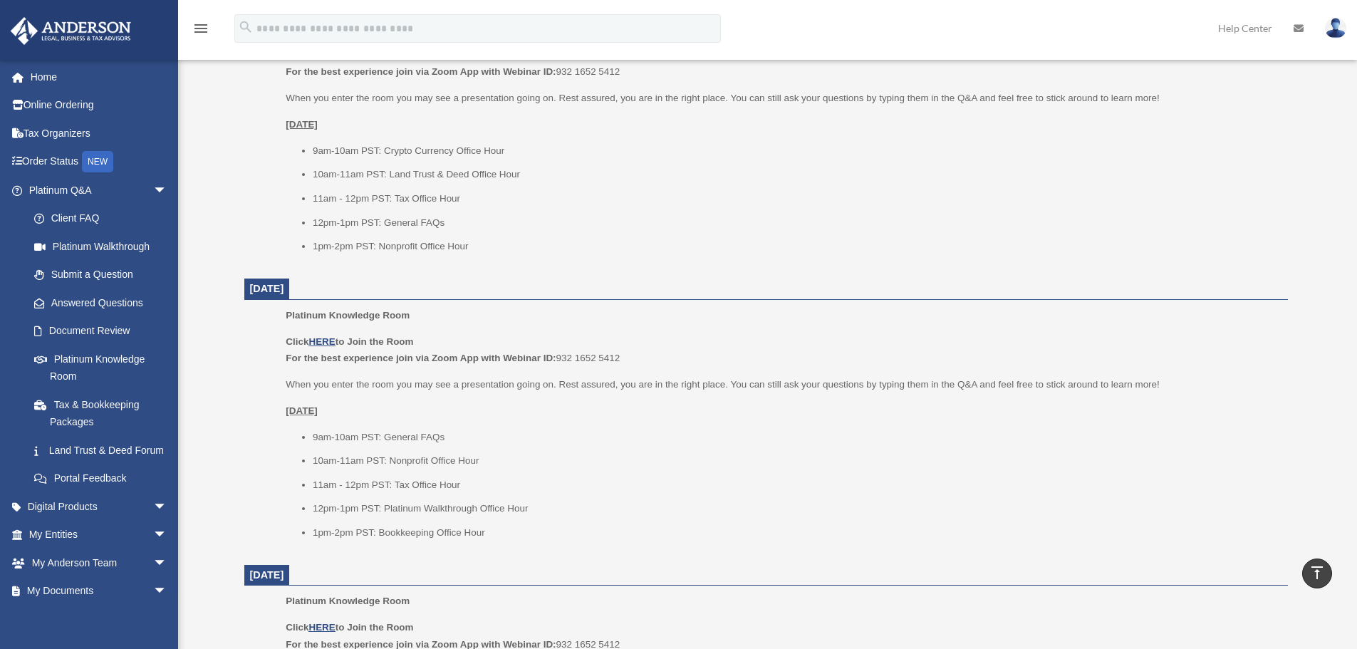
click at [352, 192] on li "11am - 12pm PST: Tax Office Hour" at bounding box center [795, 198] width 965 height 17
click at [344, 194] on li "11am - 12pm PST: Tax Office Hour" at bounding box center [795, 198] width 965 height 17
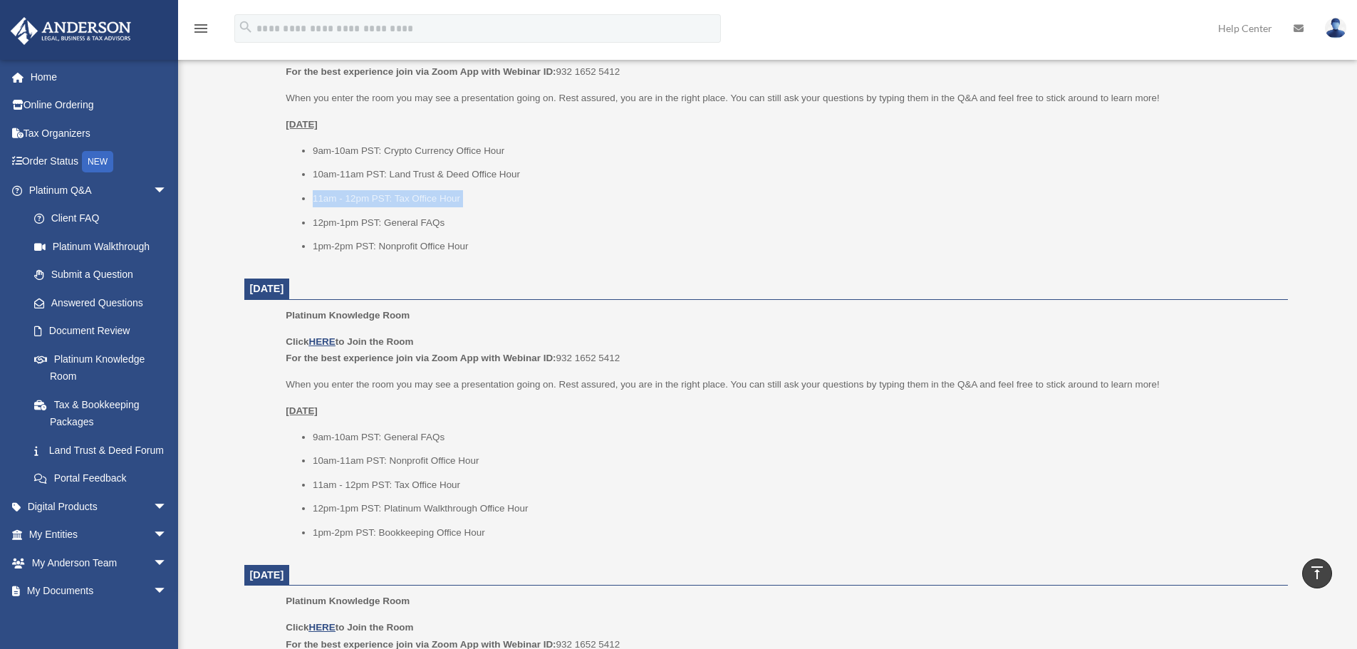
click at [344, 194] on li "11am - 12pm PST: Tax Office Hour" at bounding box center [795, 198] width 965 height 17
click at [333, 198] on li "11am - 12pm PST: Tax Office Hour" at bounding box center [795, 198] width 965 height 17
click at [365, 200] on li "11am - 12pm PST: Tax Office Hour" at bounding box center [795, 198] width 965 height 17
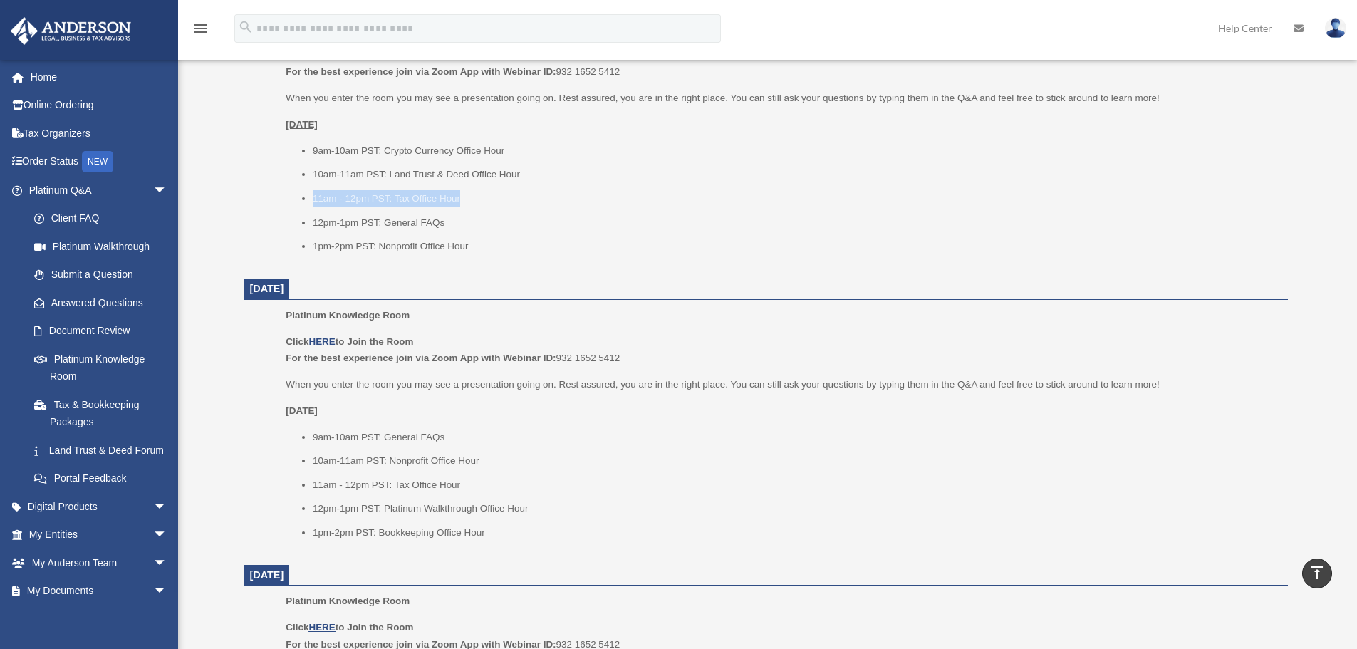
drag, startPoint x: 299, startPoint y: 195, endPoint x: 490, endPoint y: 199, distance: 191.0
click at [490, 199] on ul "9am-10am PST: Crypto Currency Office Hour 10am-11am PST: Land Trust & Deed Offi…" at bounding box center [782, 198] width 992 height 113
click at [361, 203] on li "11am - 12pm PST: Tax Office Hour" at bounding box center [795, 198] width 965 height 17
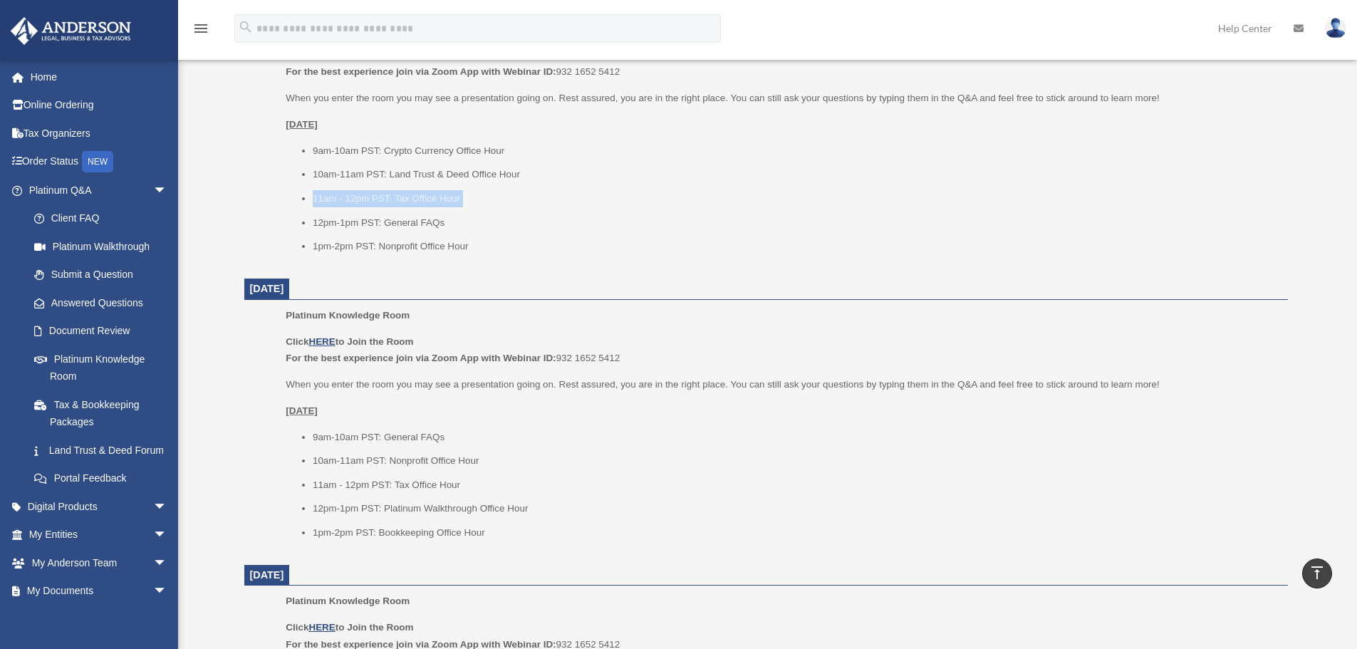
click at [306, 200] on ul "9am-10am PST: Crypto Currency Office Hour 10am-11am PST: Land Trust & Deed Offi…" at bounding box center [782, 198] width 992 height 113
click at [476, 262] on div "Platinum Knowledge Room Click HERE to Join the Room For the best experience joi…" at bounding box center [782, 143] width 992 height 244
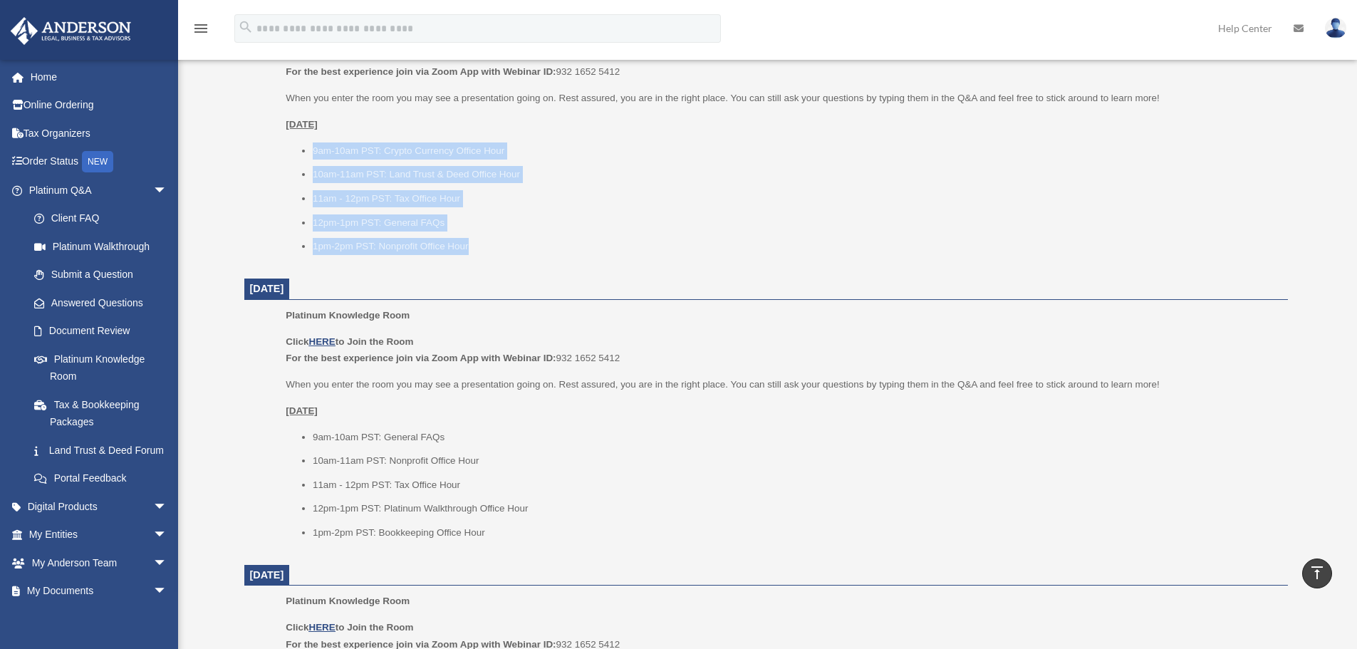
drag, startPoint x: 508, startPoint y: 249, endPoint x: 289, endPoint y: 142, distance: 243.4
click at [289, 142] on ul "9am-10am PST: Crypto Currency Office Hour 10am-11am PST: Land Trust & Deed Offi…" at bounding box center [782, 198] width 992 height 113
drag, startPoint x: 288, startPoint y: 128, endPoint x: 518, endPoint y: 251, distance: 261.4
click at [518, 251] on div "Click HERE to Join the Room For the best experience join via Zoom App with Webi…" at bounding box center [782, 151] width 992 height 208
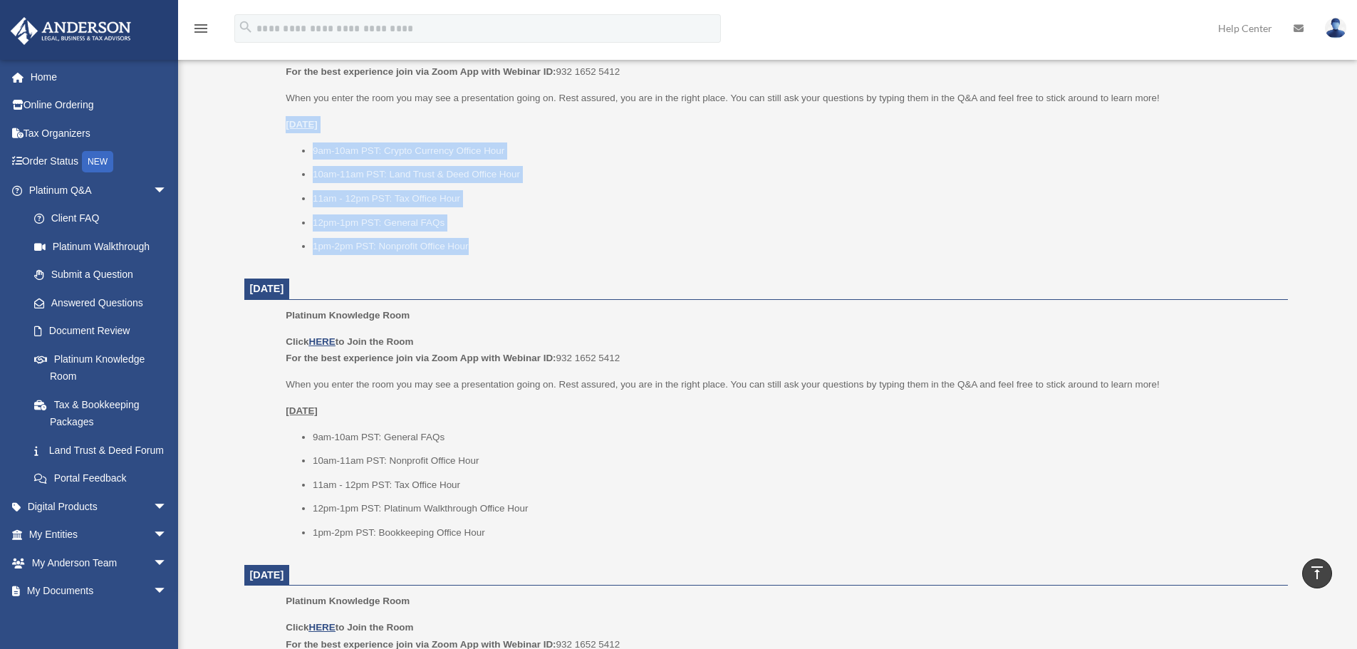
click at [518, 251] on li "1pm-2pm PST: Nonprofit Office Hour" at bounding box center [795, 246] width 965 height 17
drag, startPoint x: 518, startPoint y: 251, endPoint x: 265, endPoint y: 125, distance: 282.6
click at [266, 126] on ul "Platinum Knowledge Room Click HERE to Join the Room For the best experience joi…" at bounding box center [766, 143] width 1024 height 244
click at [265, 125] on ul "Platinum Knowledge Room Click HERE to Join the Room For the best experience joi…" at bounding box center [766, 143] width 1024 height 244
drag, startPoint x: 297, startPoint y: 117, endPoint x: 554, endPoint y: 245, distance: 286.8
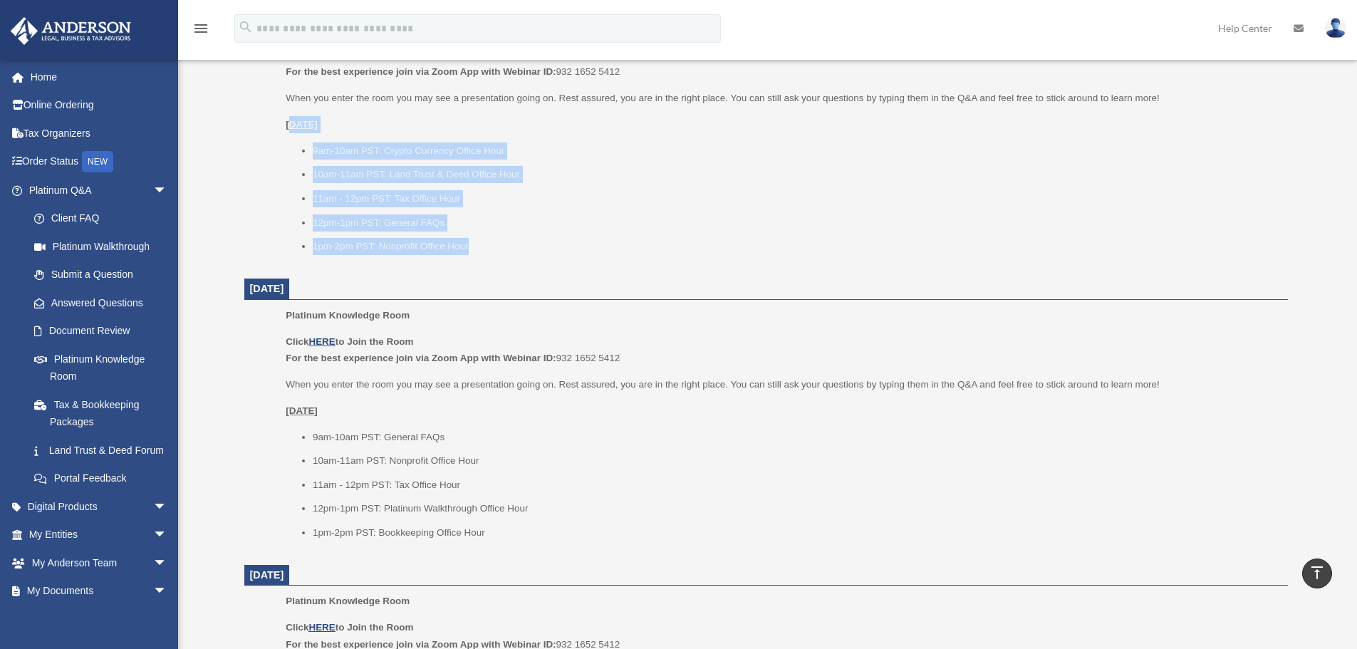
click at [554, 245] on div "Click HERE to Join the Room For the best experience join via Zoom App with Webi…" at bounding box center [782, 151] width 992 height 208
click at [554, 245] on li "1pm-2pm PST: Nonprofit Office Hour" at bounding box center [795, 246] width 965 height 17
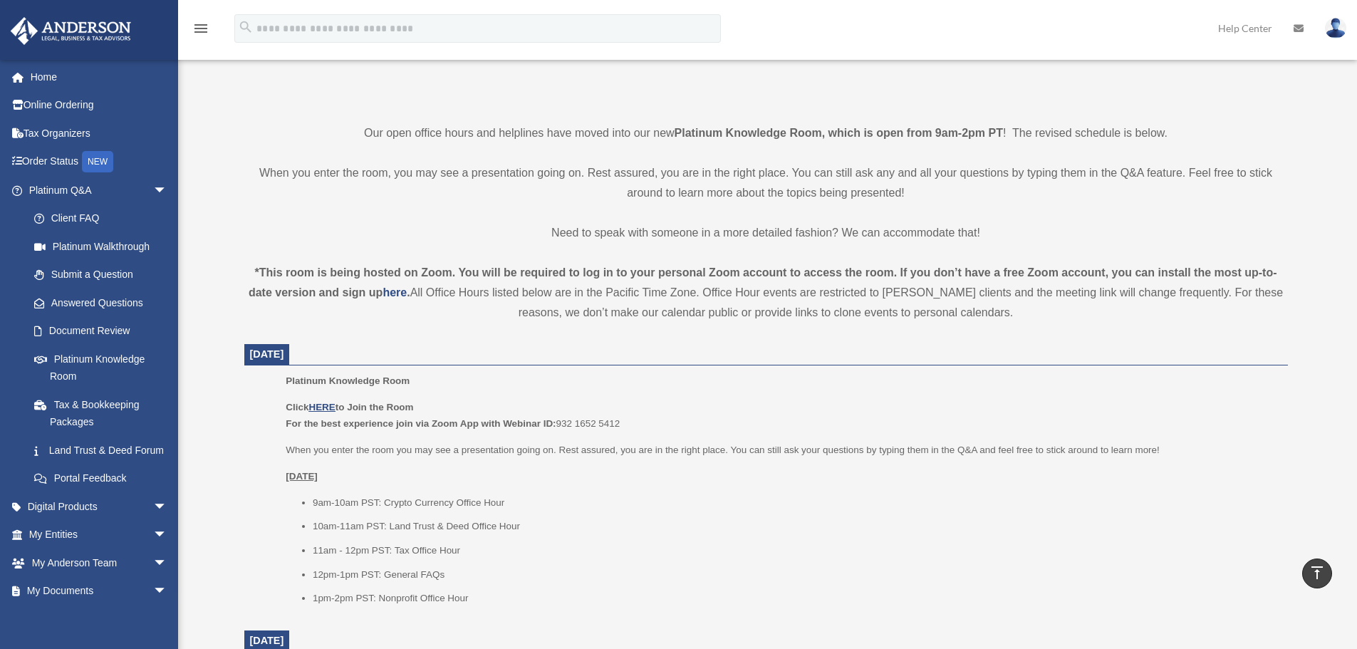
scroll to position [284, 0]
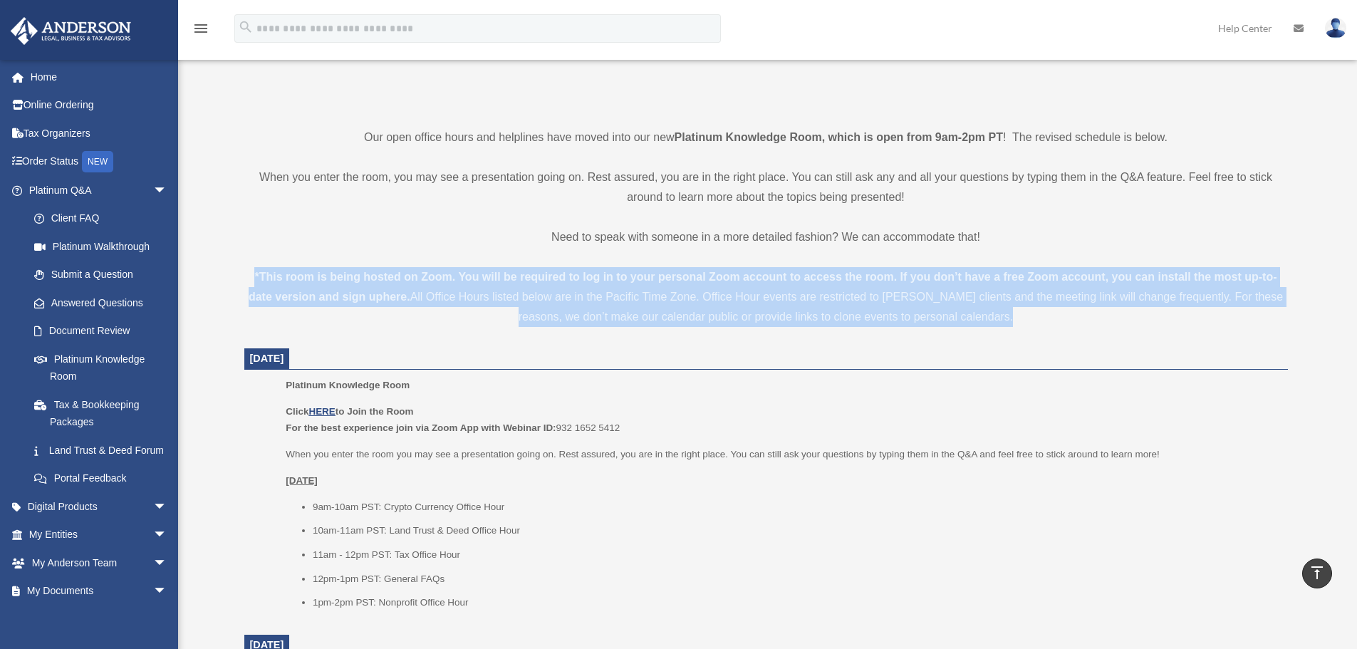
click at [569, 284] on div "*This room is being hosted on Zoom. You will be required to log in to your pers…" at bounding box center [766, 297] width 1044 height 60
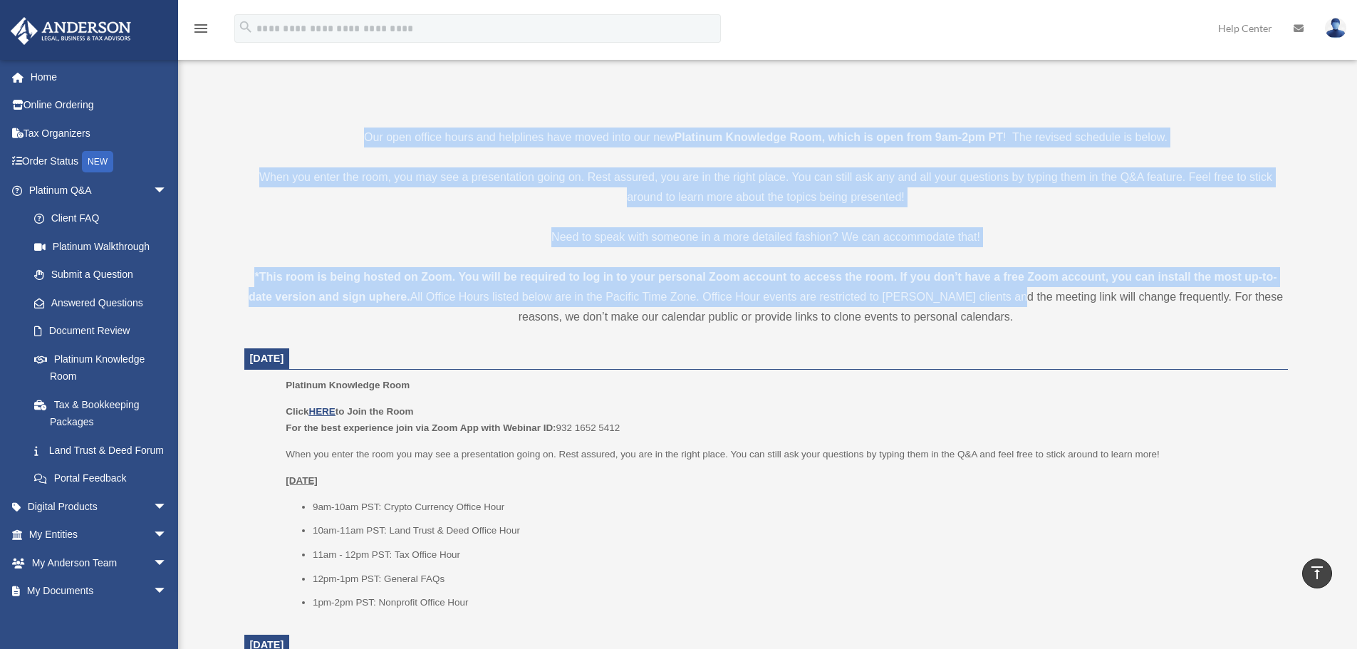
drag, startPoint x: 351, startPoint y: 126, endPoint x: 1022, endPoint y: 313, distance: 697.5
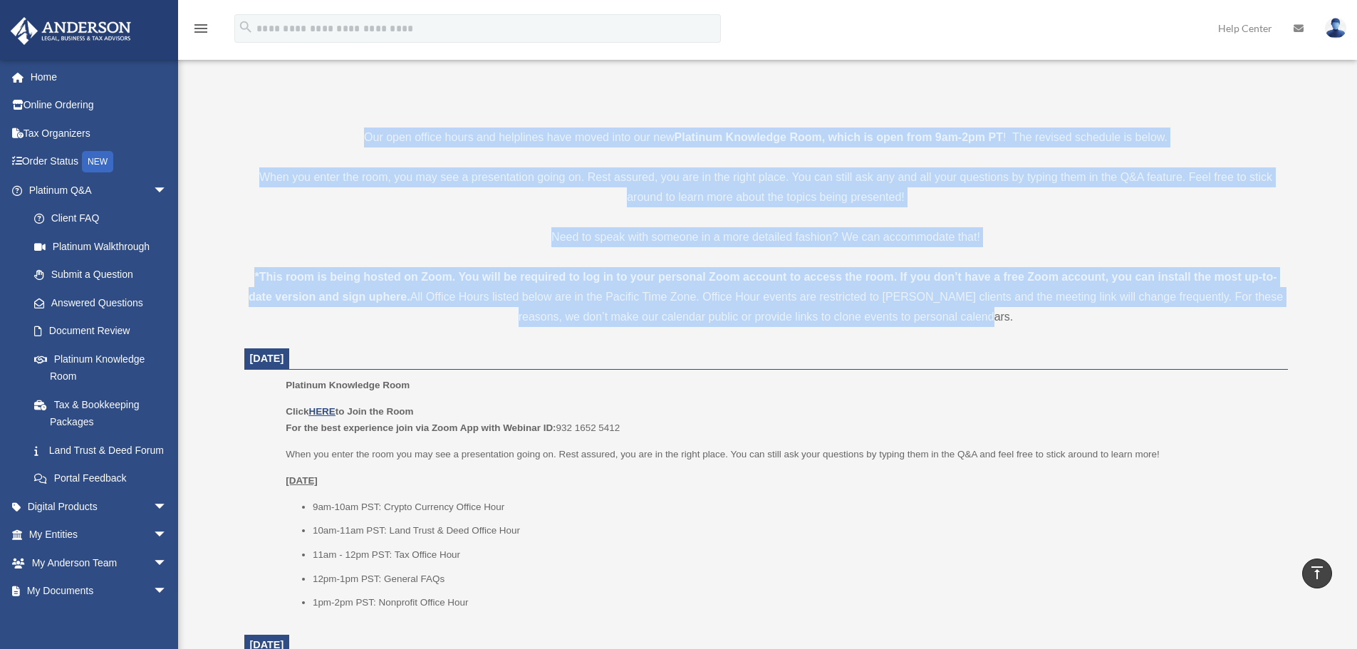
click at [1023, 313] on div "*This room is being hosted on Zoom. You will be required to log in to your pers…" at bounding box center [766, 297] width 1044 height 60
drag, startPoint x: 1044, startPoint y: 313, endPoint x: 357, endPoint y: 120, distance: 714.3
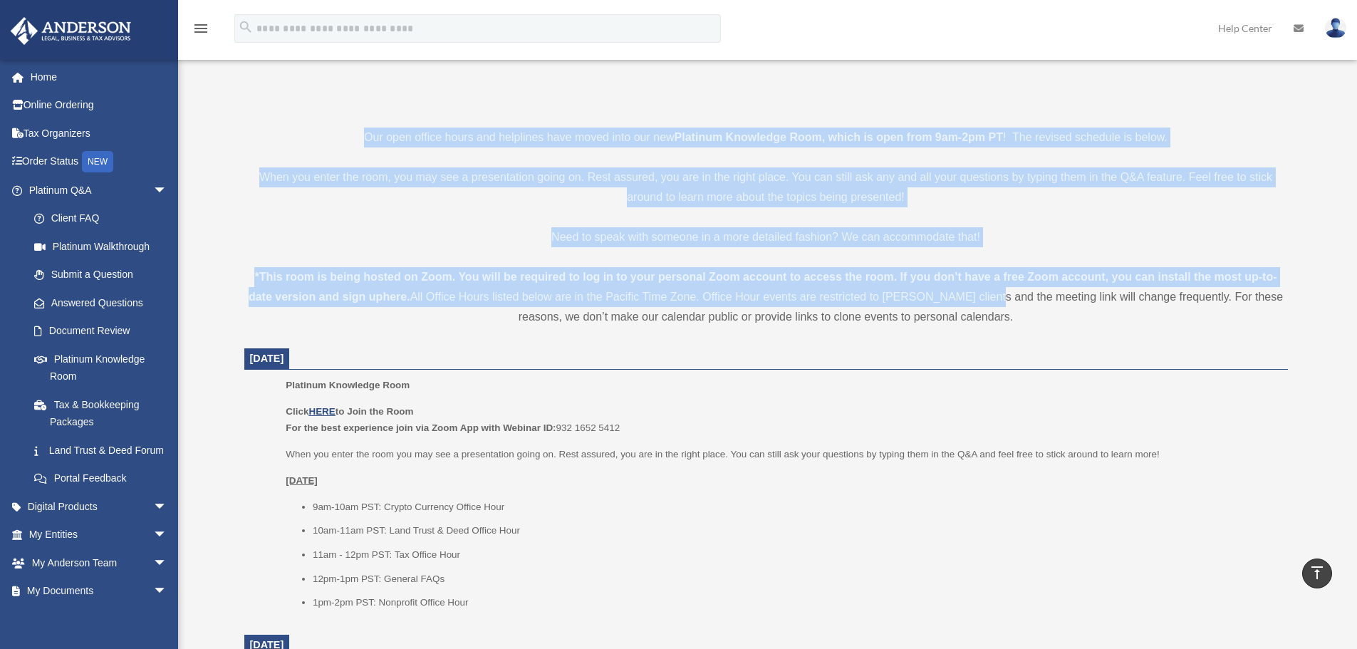
drag, startPoint x: 331, startPoint y: 125, endPoint x: 1015, endPoint y: 328, distance: 713.3
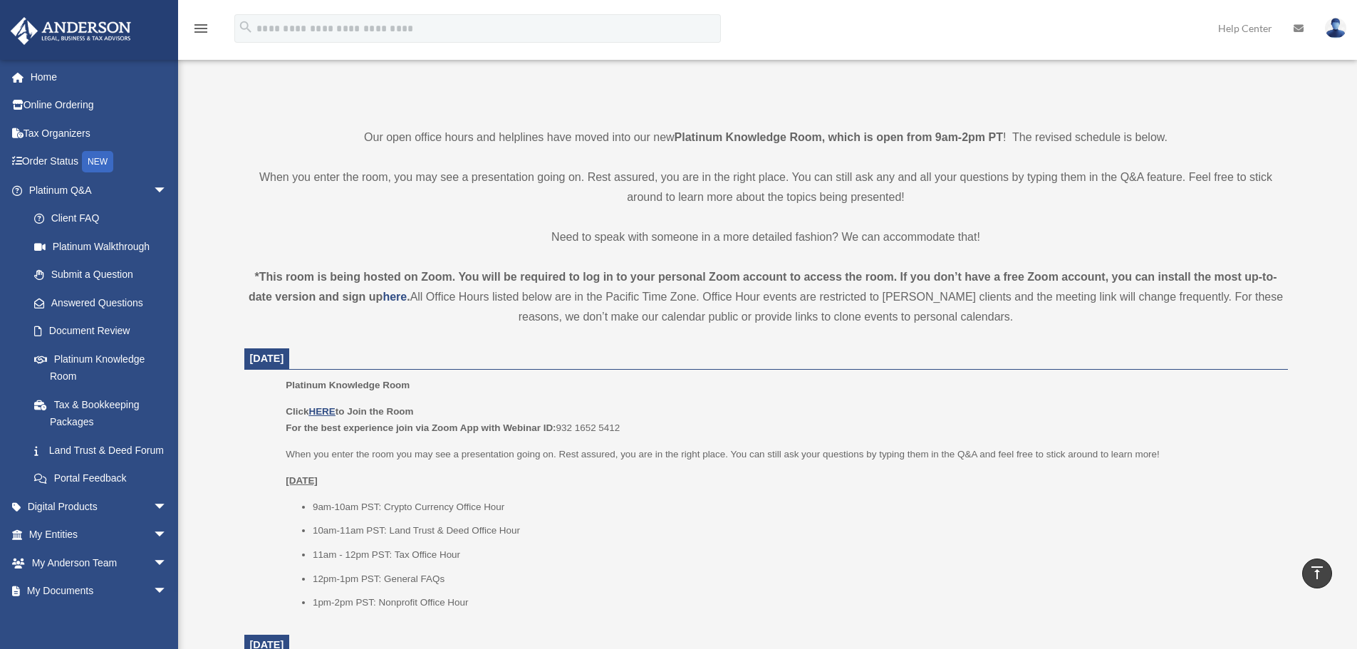
click at [598, 289] on div "*This room is being hosted on Zoom. You will be required to log in to your pers…" at bounding box center [766, 297] width 1044 height 60
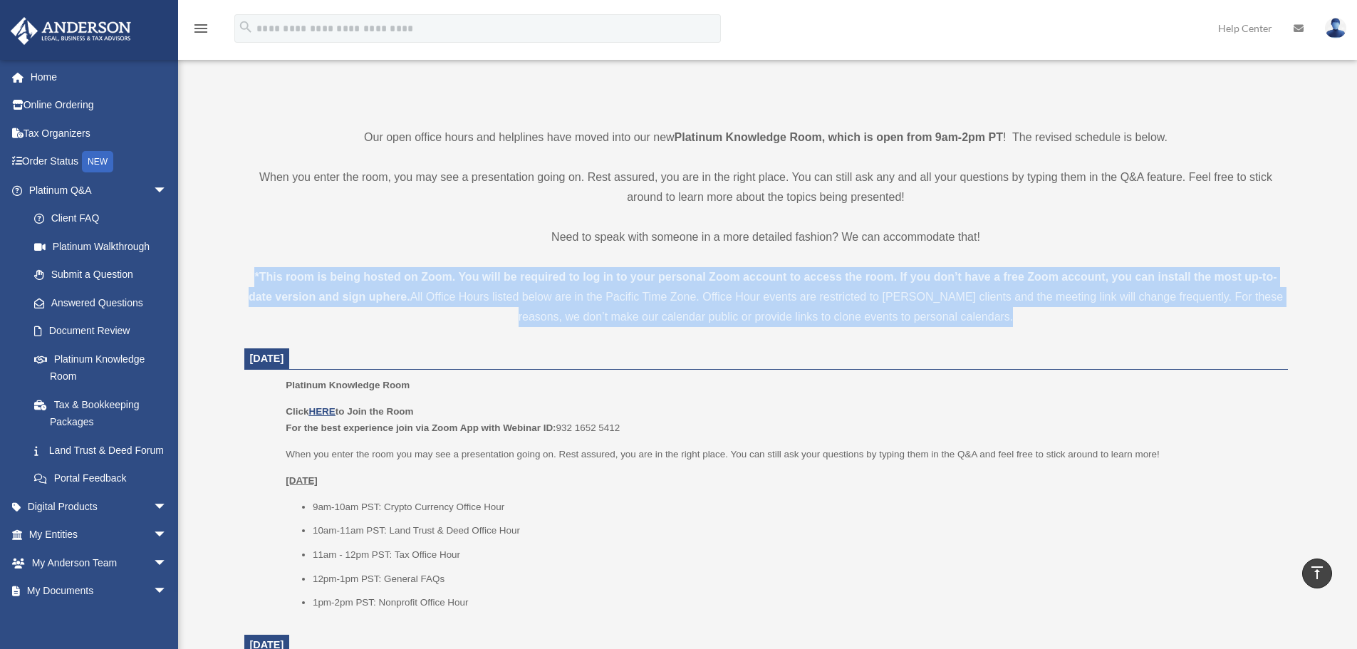
click at [598, 289] on div "*This room is being hosted on Zoom. You will be required to log in to your pers…" at bounding box center [766, 297] width 1044 height 60
click at [492, 284] on div "*This room is being hosted on Zoom. You will be required to log in to your pers…" at bounding box center [766, 297] width 1044 height 60
drag, startPoint x: 248, startPoint y: 276, endPoint x: 1077, endPoint y: 321, distance: 830.5
click at [1077, 321] on div "*This room is being hosted on Zoom. You will be required to log in to your pers…" at bounding box center [766, 297] width 1044 height 60
click at [1077, 322] on div "*This room is being hosted on Zoom. You will be required to log in to your pers…" at bounding box center [766, 297] width 1044 height 60
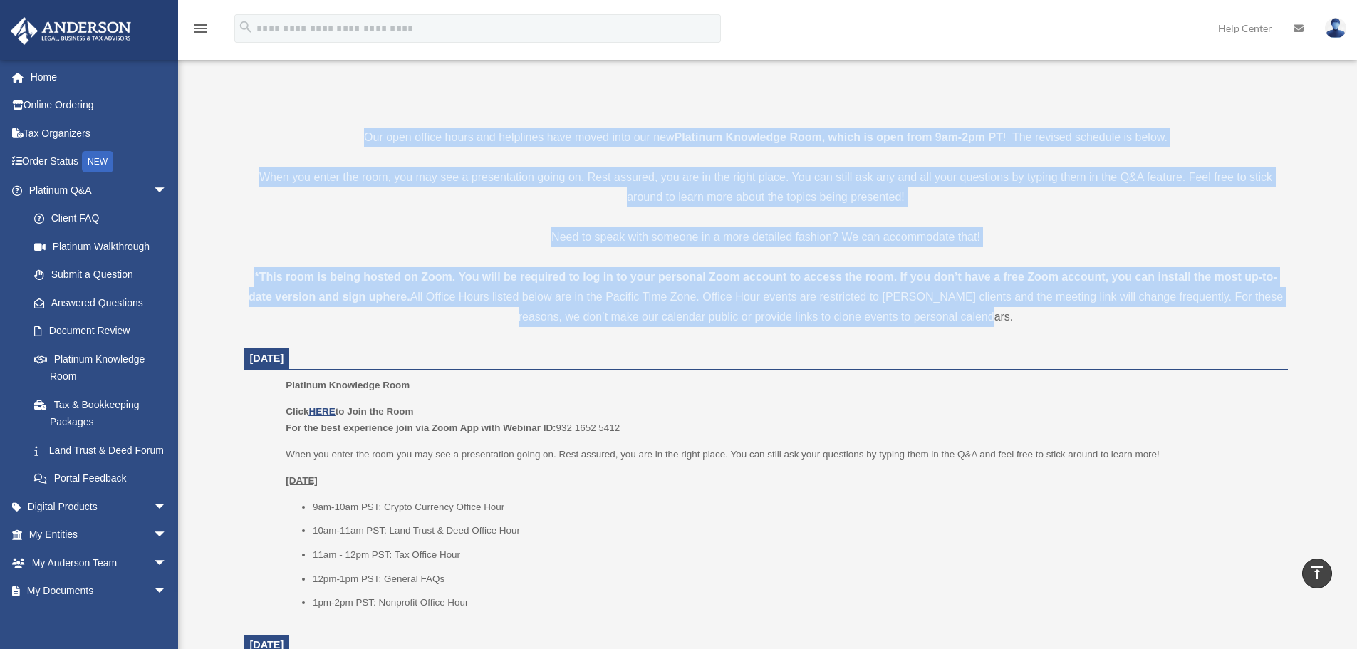
drag, startPoint x: 1064, startPoint y: 323, endPoint x: 316, endPoint y: 124, distance: 774.2
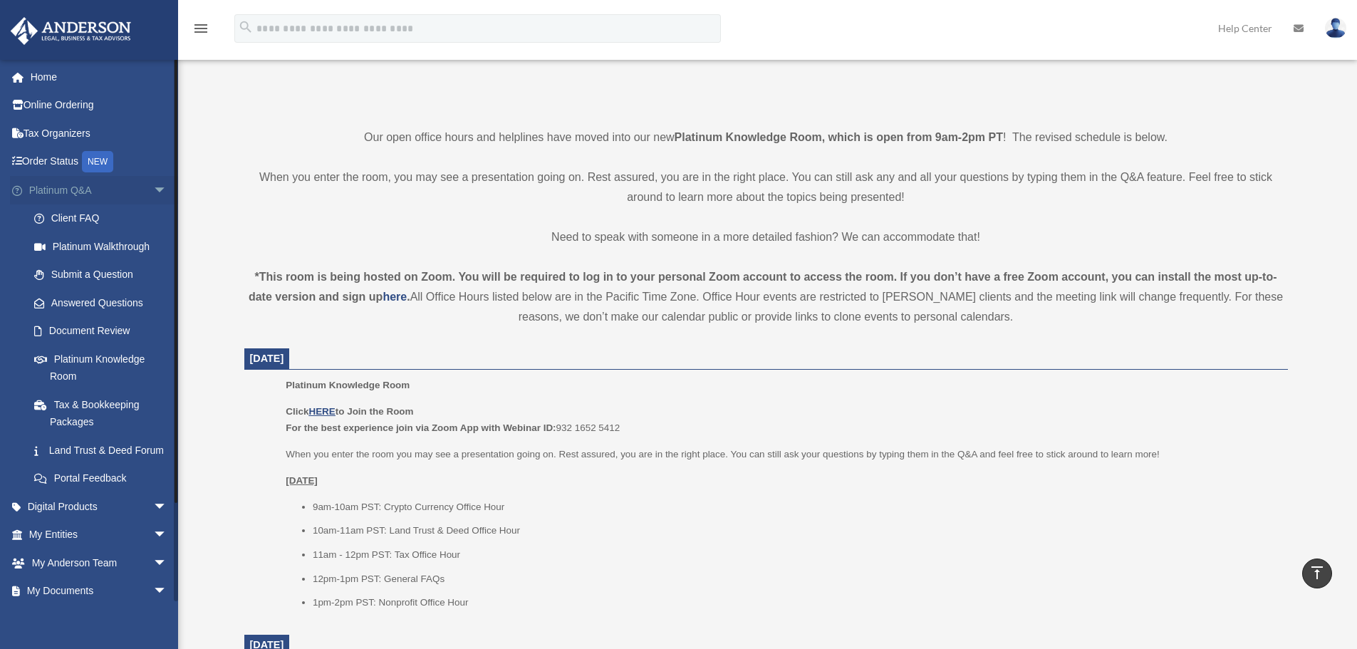
click at [153, 187] on span "arrow_drop_down" at bounding box center [167, 190] width 28 height 29
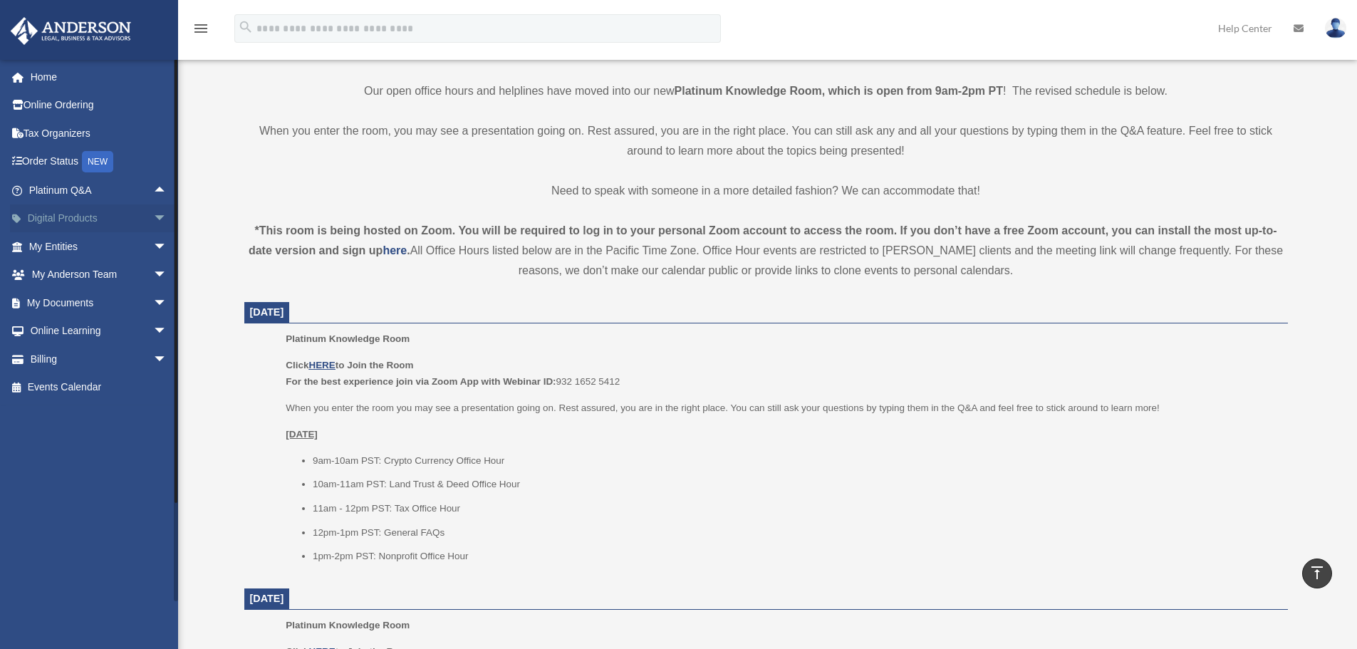
scroll to position [356, 0]
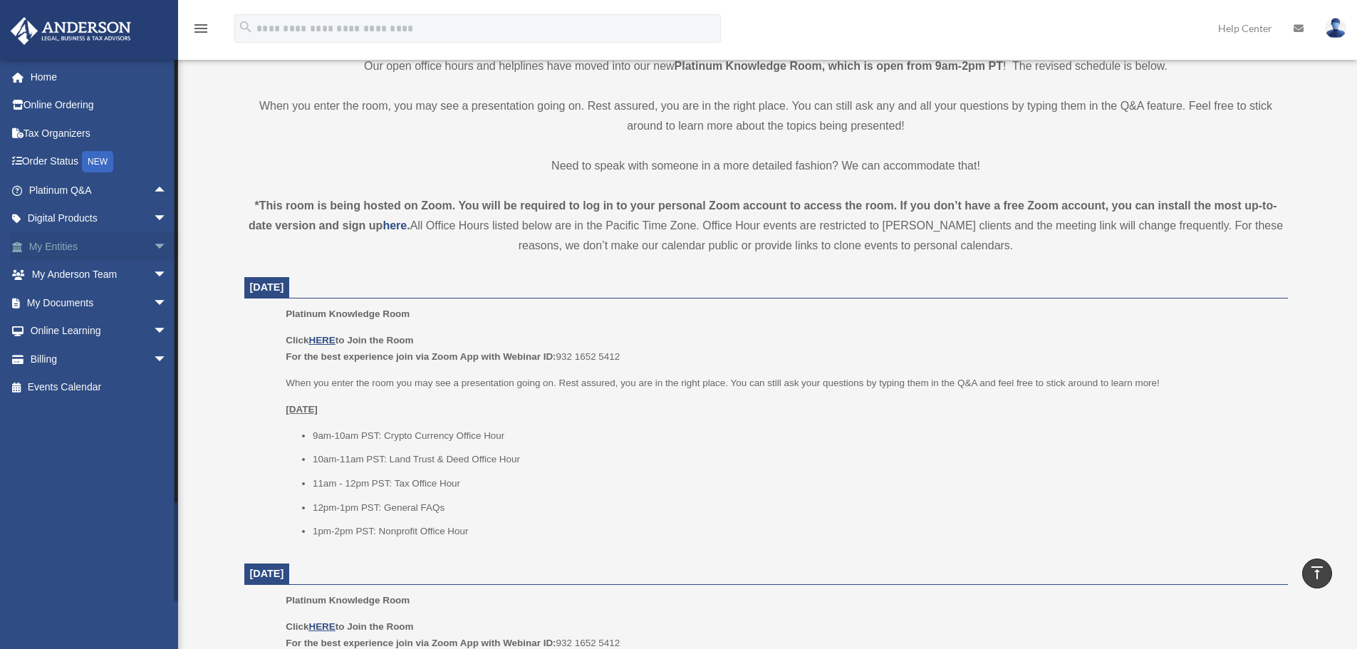
click at [153, 250] on span "arrow_drop_down" at bounding box center [167, 246] width 28 height 29
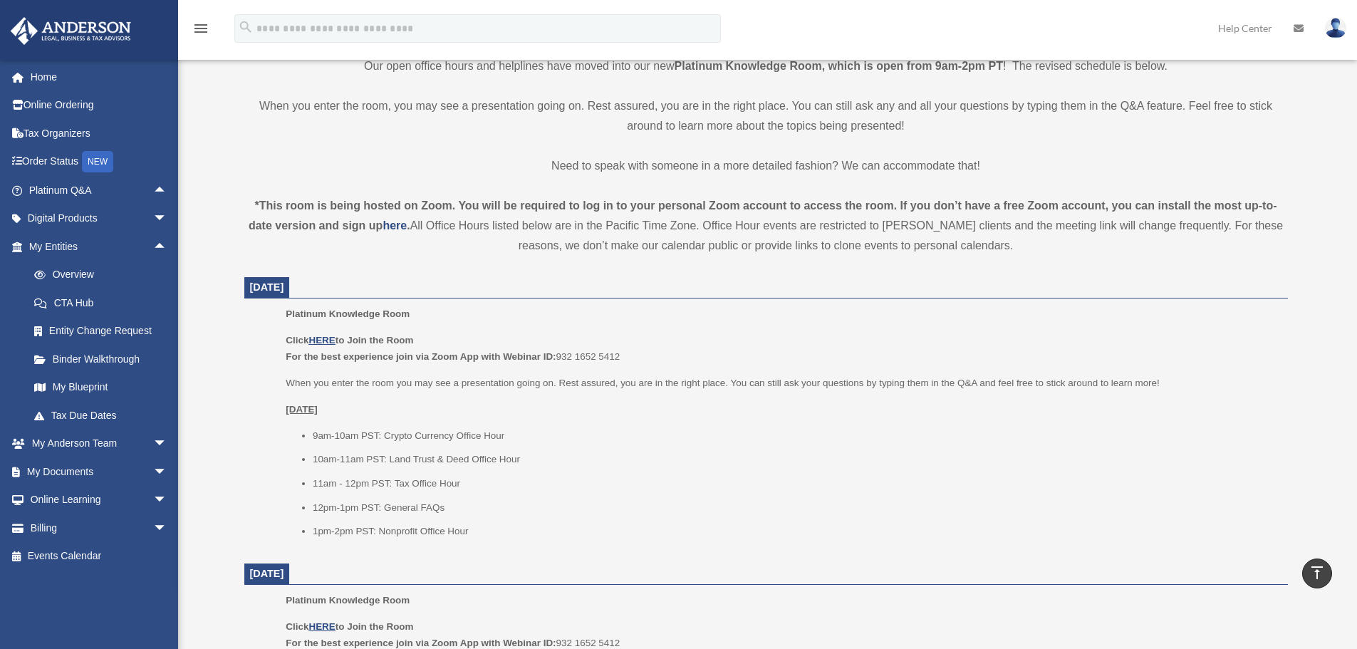
click at [279, 210] on strong "*This room is being hosted on Zoom. You will be required to log in to your pers…" at bounding box center [763, 215] width 1029 height 32
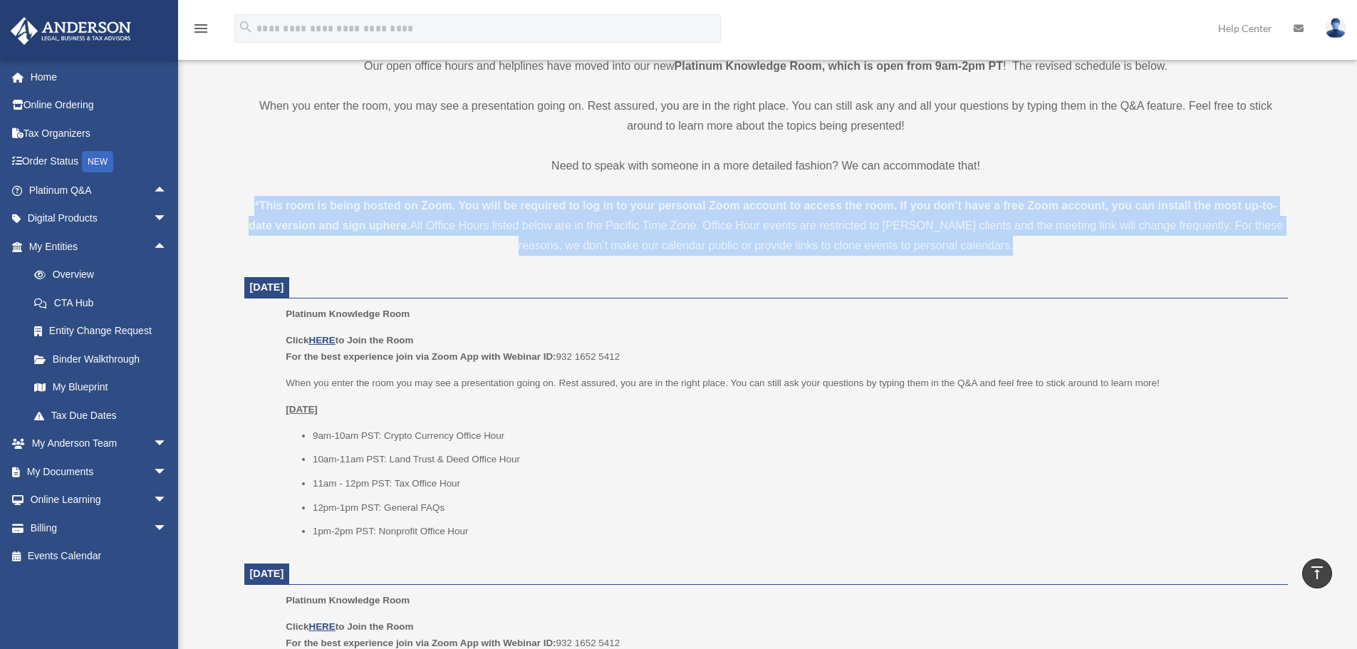
click at [279, 210] on strong "*This room is being hosted on Zoom. You will be required to log in to your pers…" at bounding box center [763, 215] width 1029 height 32
click at [378, 205] on strong "*This room is being hosted on Zoom. You will be required to log in to your pers…" at bounding box center [763, 215] width 1029 height 32
drag, startPoint x: 266, startPoint y: 203, endPoint x: 1109, endPoint y: 257, distance: 843.9
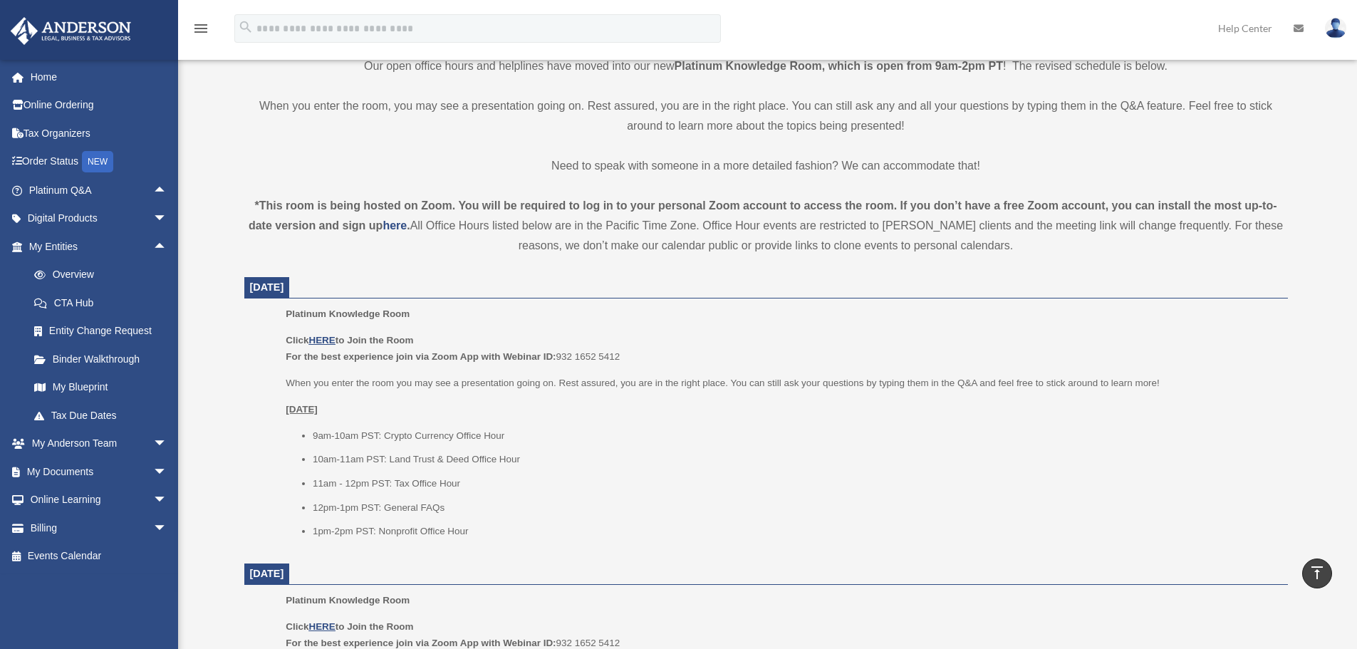
drag, startPoint x: 1073, startPoint y: 257, endPoint x: 273, endPoint y: 207, distance: 801.6
click at [273, 207] on strong "*This room is being hosted on Zoom. You will be required to log in to your pers…" at bounding box center [763, 215] width 1029 height 32
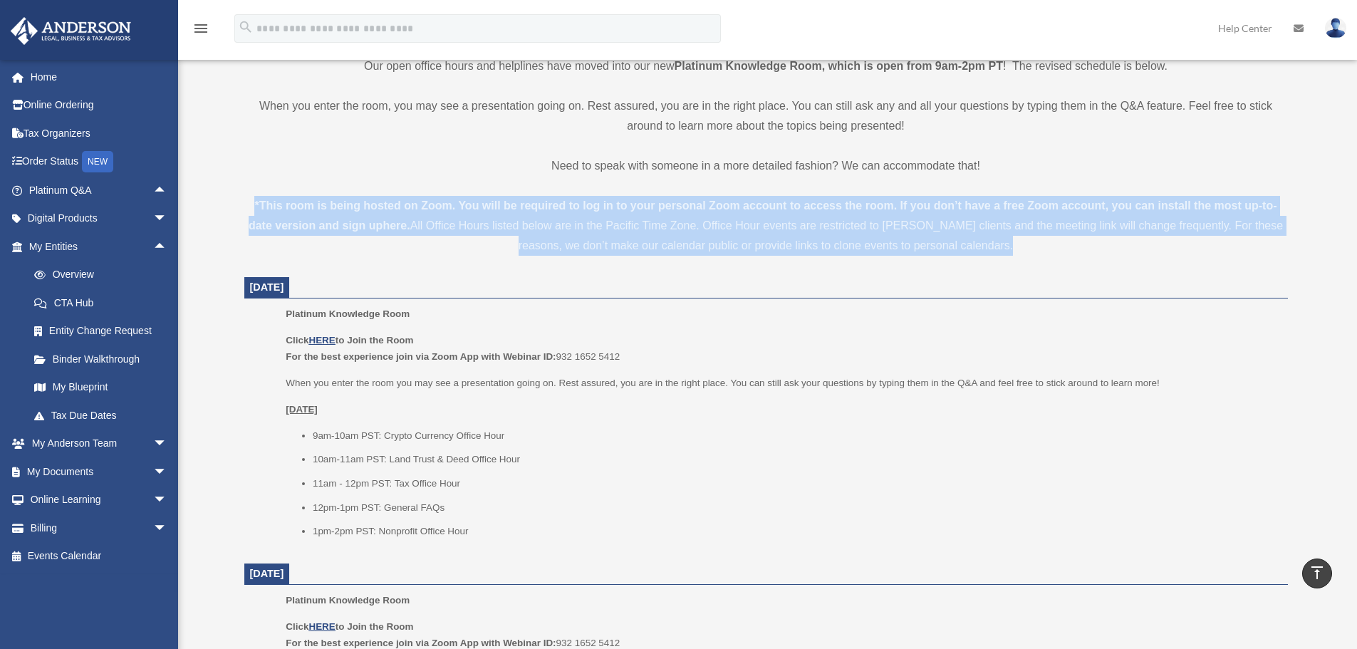
click at [273, 207] on strong "*This room is being hosted on Zoom. You will be required to log in to your pers…" at bounding box center [763, 215] width 1029 height 32
click at [353, 225] on strong "*This room is being hosted on Zoom. You will be required to log in to your pers…" at bounding box center [763, 215] width 1029 height 32
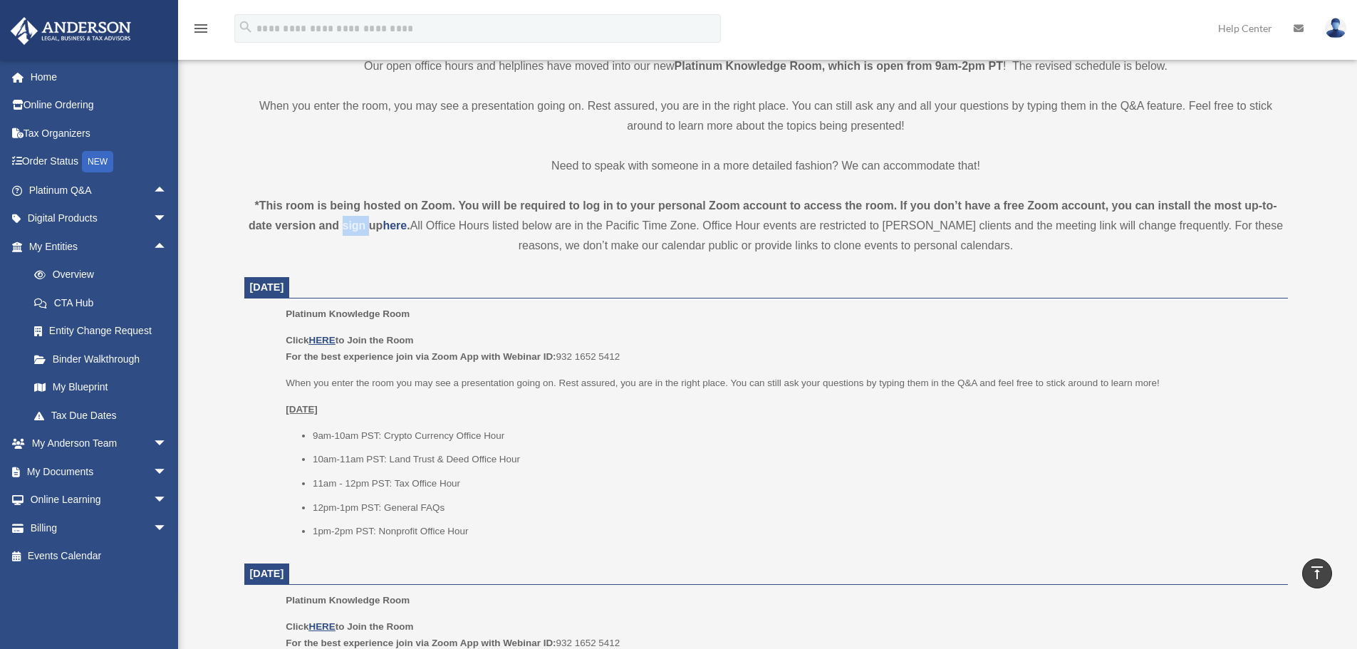
click at [353, 225] on strong "*This room is being hosted on Zoom. You will be required to log in to your pers…" at bounding box center [763, 215] width 1029 height 32
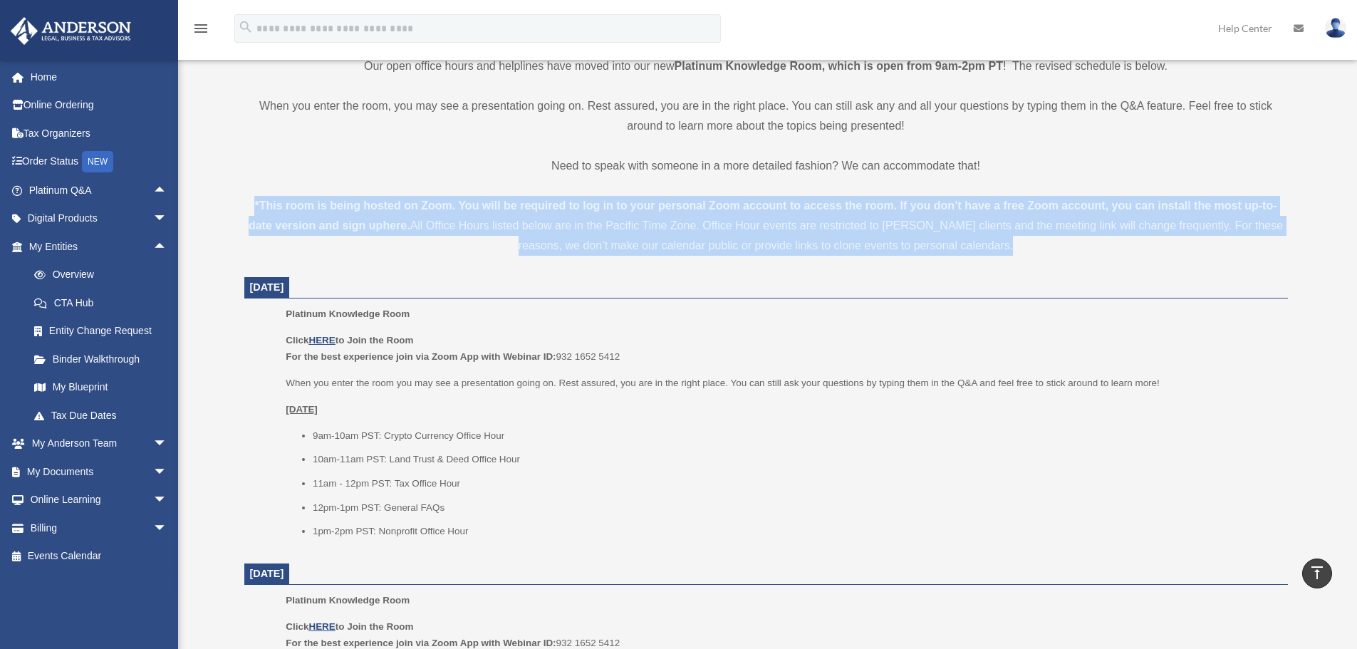
click at [353, 225] on strong "*This room is being hosted on Zoom. You will be required to log in to your pers…" at bounding box center [763, 215] width 1029 height 32
click at [348, 225] on strong "*This room is being hosted on Zoom. You will be required to log in to your pers…" at bounding box center [763, 215] width 1029 height 32
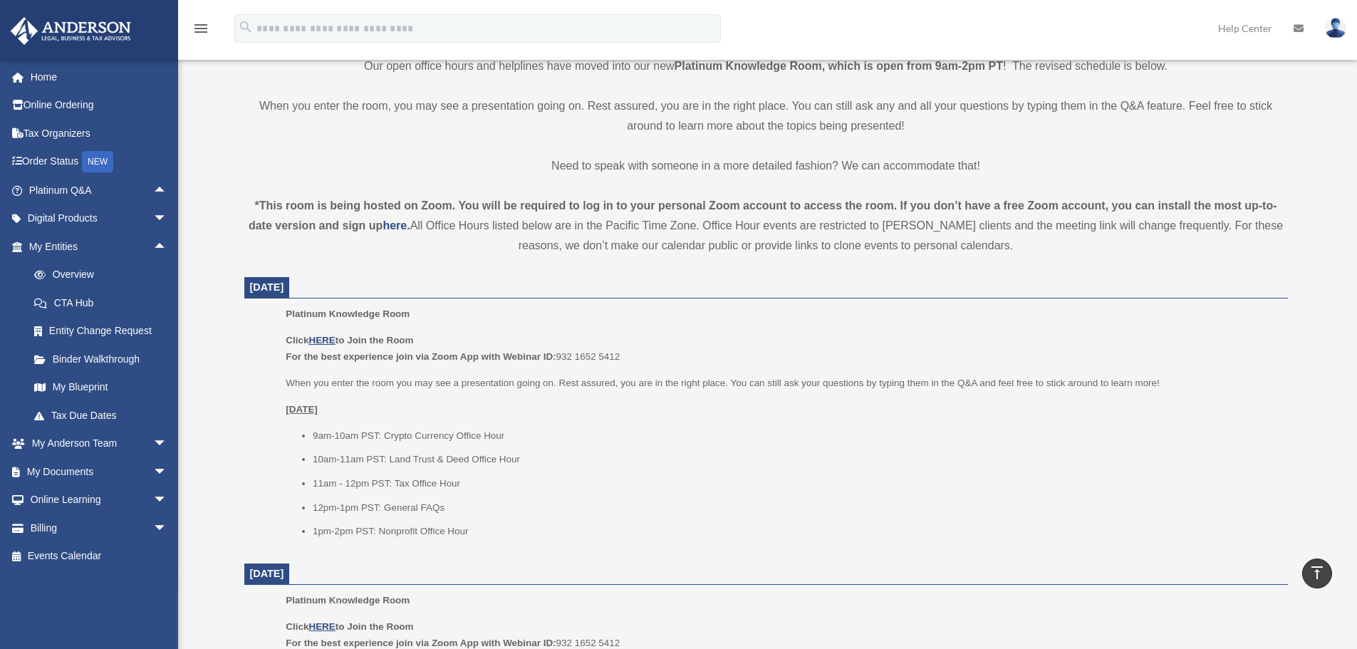
click at [377, 225] on strong "*This room is being hosted on Zoom. You will be required to log in to your pers…" at bounding box center [763, 215] width 1029 height 32
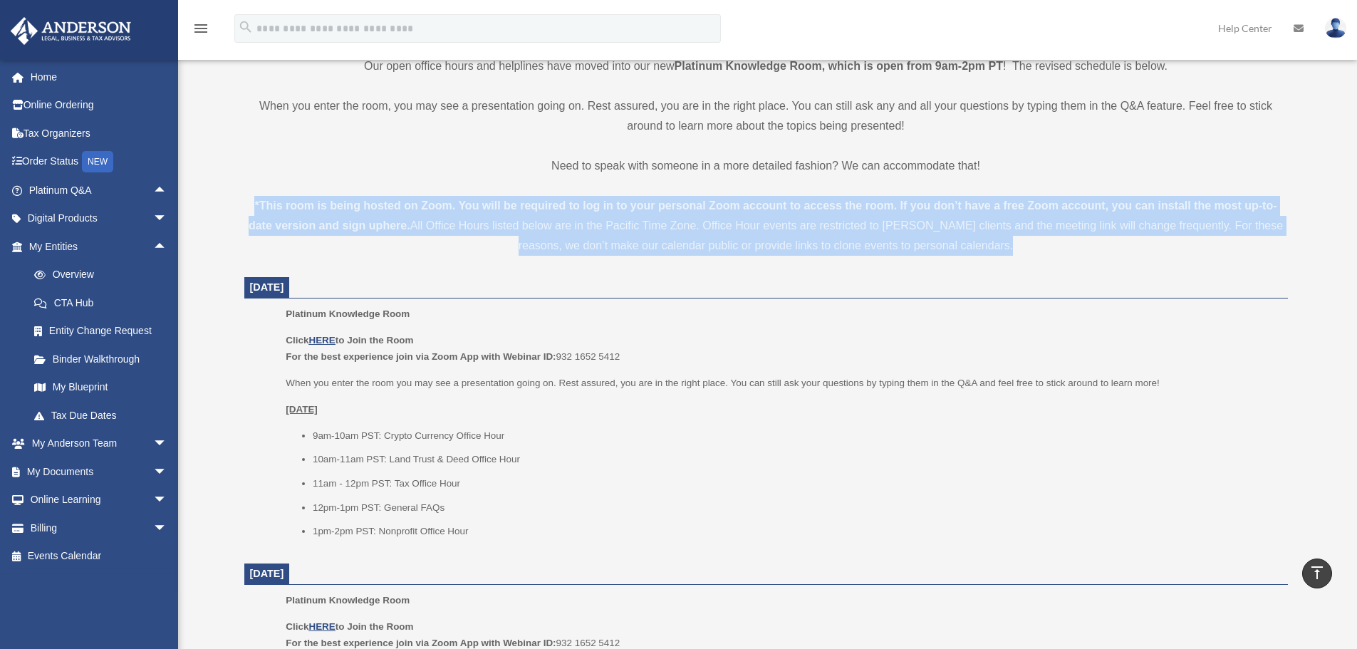
click at [377, 225] on strong "*This room is being hosted on Zoom. You will be required to log in to your pers…" at bounding box center [763, 215] width 1029 height 32
click at [338, 219] on strong "*This room is being hosted on Zoom. You will be required to log in to your pers…" at bounding box center [763, 215] width 1029 height 32
drag, startPoint x: 250, startPoint y: 199, endPoint x: 1023, endPoint y: 243, distance: 774.2
click at [1023, 243] on div "*This room is being hosted on Zoom. You will be required to log in to your pers…" at bounding box center [766, 226] width 1044 height 60
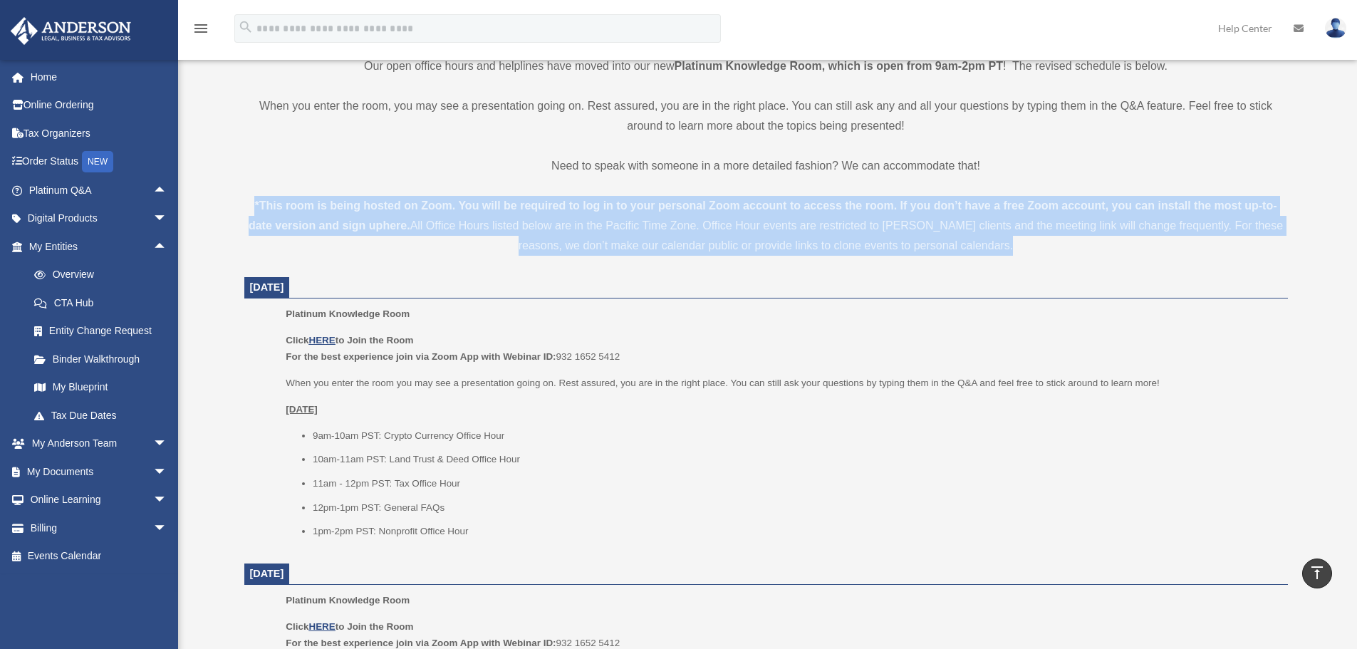
drag, startPoint x: 1023, startPoint y: 243, endPoint x: 265, endPoint y: 199, distance: 759.3
click at [247, 196] on div "*This room is being hosted on Zoom. You will be required to log in to your pers…" at bounding box center [766, 226] width 1044 height 60
click at [271, 200] on strong "*This room is being hosted on Zoom. You will be required to log in to your pers…" at bounding box center [763, 215] width 1029 height 32
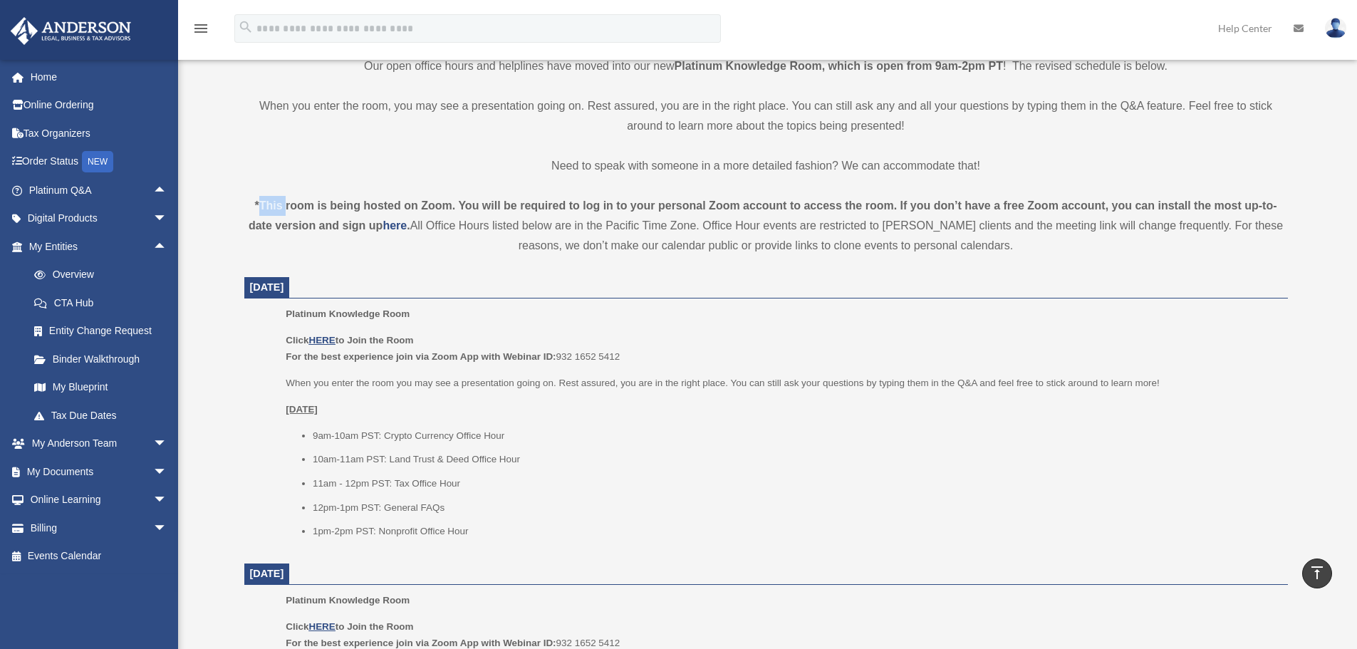
click at [271, 200] on strong "*This room is being hosted on Zoom. You will be required to log in to your pers…" at bounding box center [763, 215] width 1029 height 32
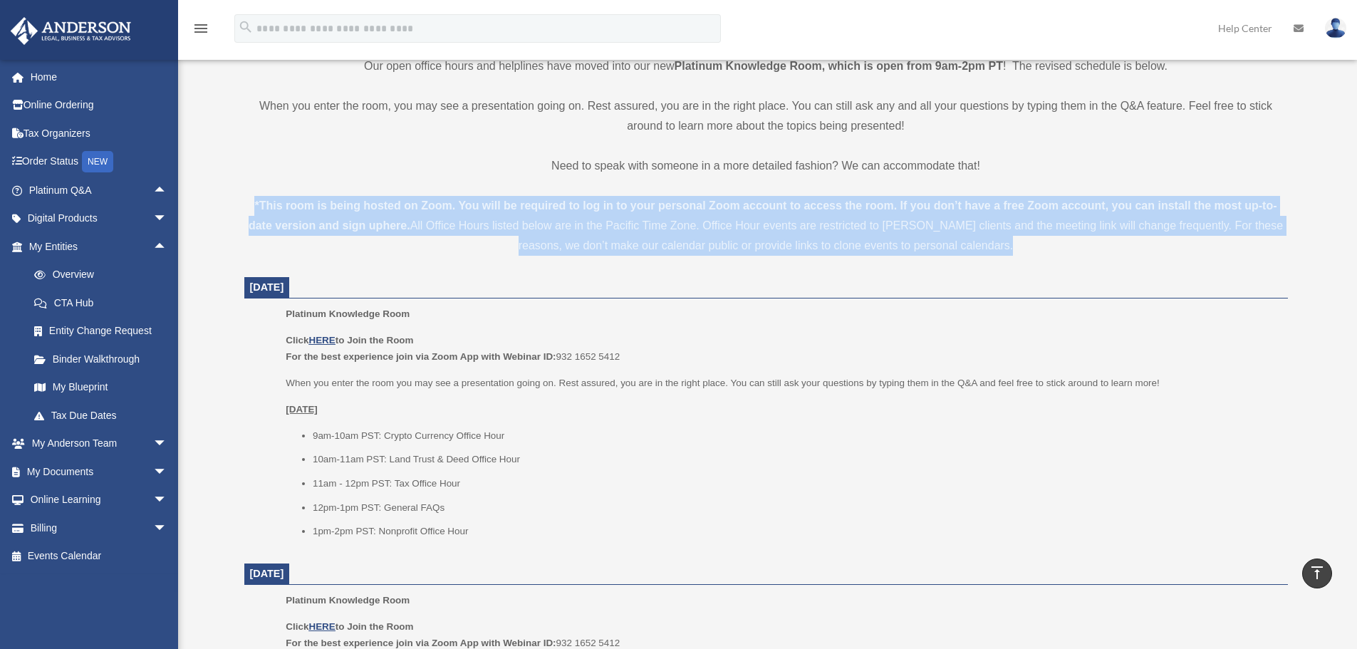
click at [271, 200] on strong "*This room is being hosted on Zoom. You will be required to log in to your pers…" at bounding box center [763, 215] width 1029 height 32
click at [478, 222] on div "*This room is being hosted on Zoom. You will be required to log in to your pers…" at bounding box center [766, 226] width 1044 height 60
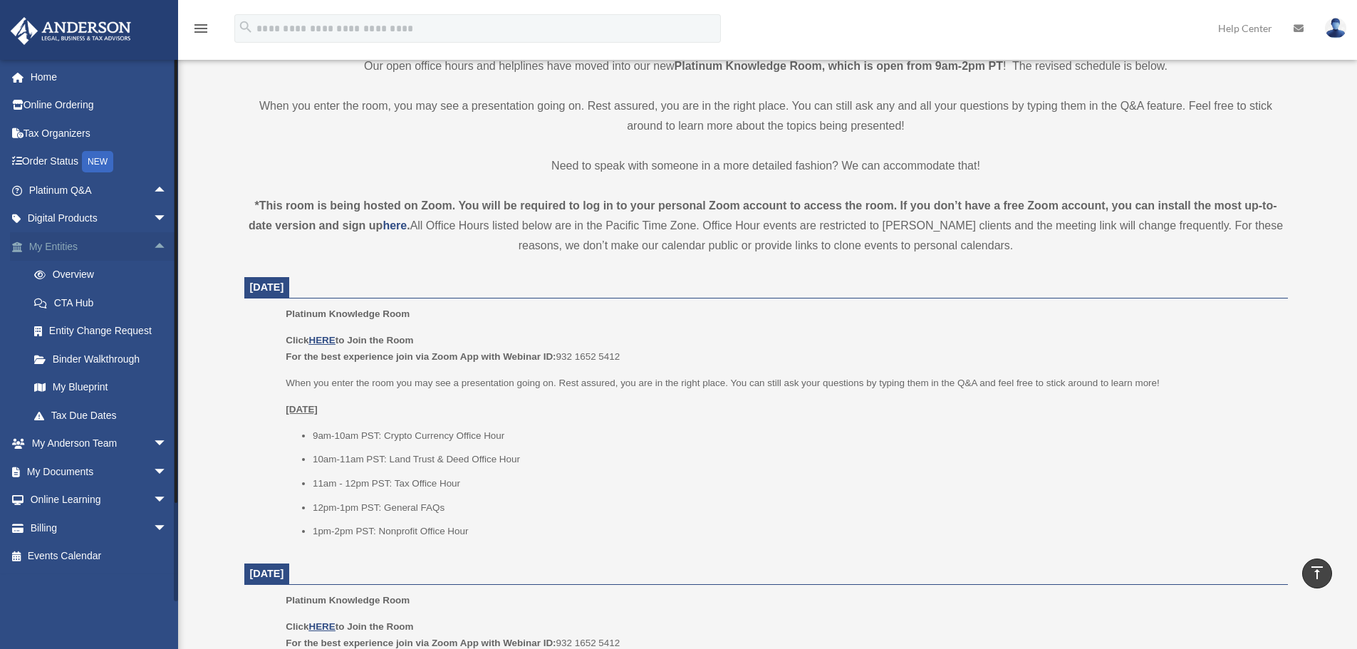
click at [153, 249] on span "arrow_drop_up" at bounding box center [167, 246] width 28 height 29
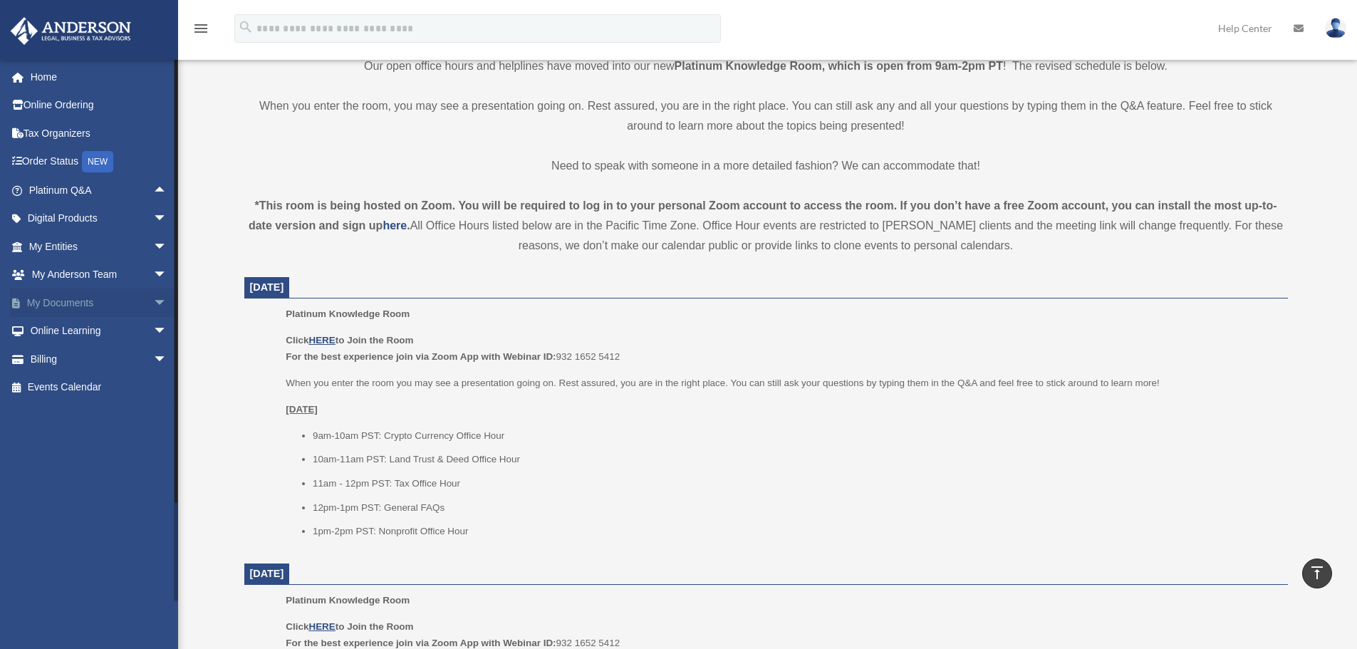
click at [155, 304] on span "arrow_drop_down" at bounding box center [167, 303] width 28 height 29
click at [67, 328] on link "Box" at bounding box center [104, 331] width 169 height 28
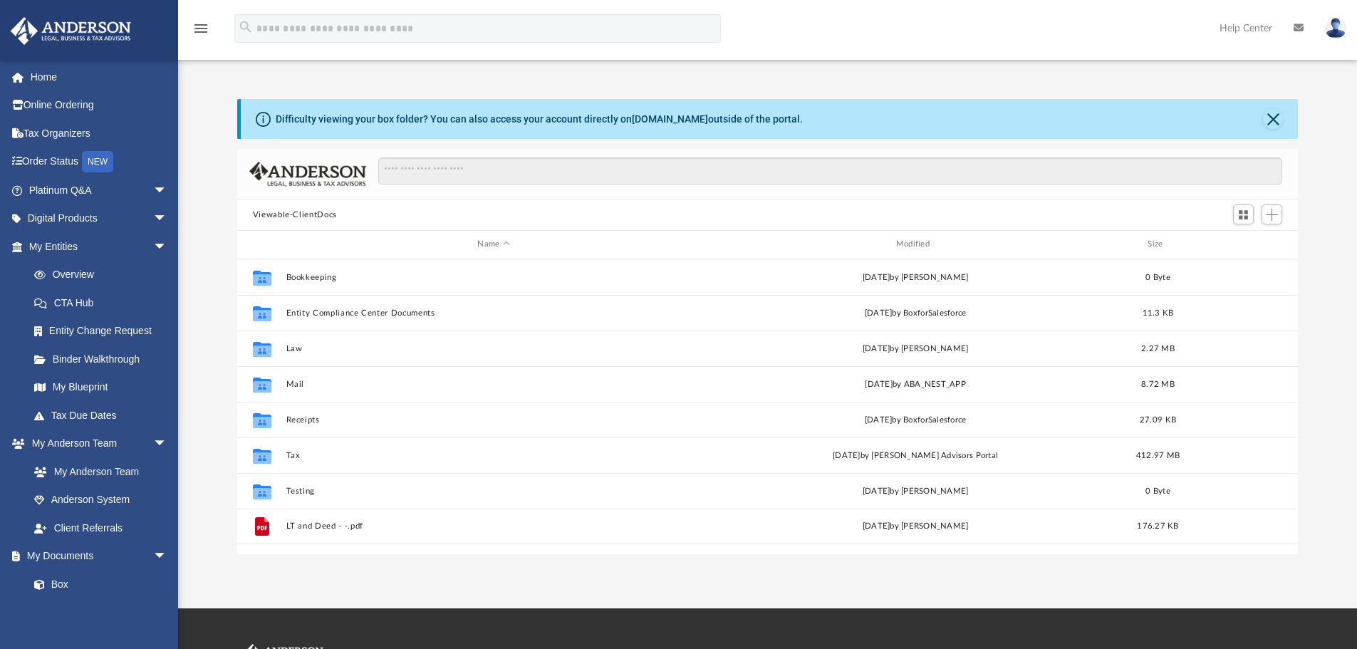
scroll to position [313, 1050]
click at [1272, 121] on button "Close" at bounding box center [1273, 119] width 20 height 20
